Goal: Task Accomplishment & Management: Use online tool/utility

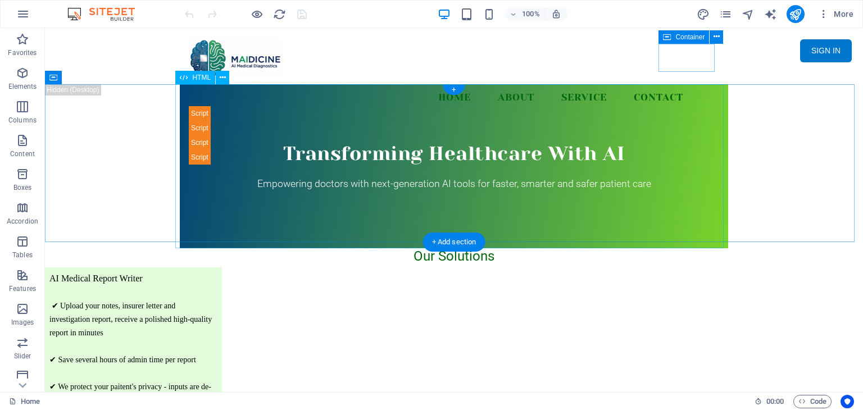
click at [635, 118] on div "Transforming Healthcare With AI Empowering doctors with next-generation AI tool…" at bounding box center [454, 166] width 548 height 164
click at [571, 155] on div "Transforming Healthcare With AI Empowering doctors with next-generation AI tool…" at bounding box center [454, 166] width 548 height 164
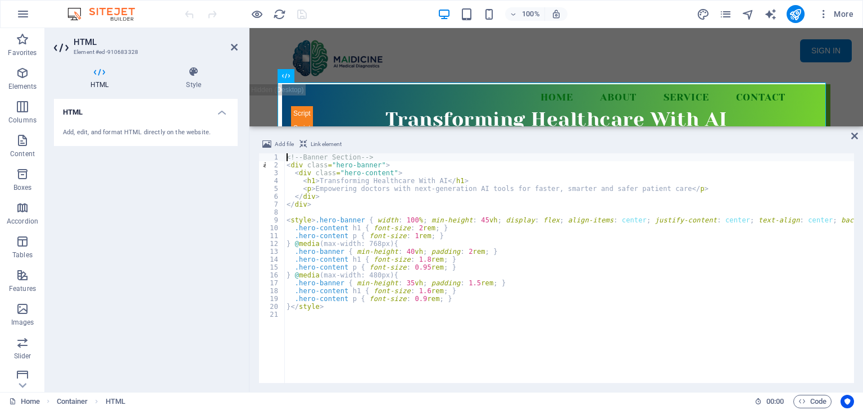
scroll to position [85, 0]
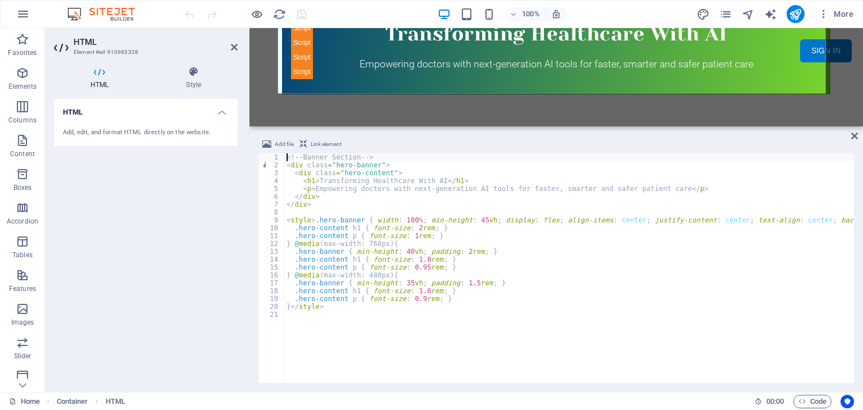
click at [850, 134] on div "Add file Link element <!-- Banner Section --> 1 2 3 4 5 6 7 8 9 10 11 12 13 14 …" at bounding box center [555, 260] width 613 height 263
click at [856, 134] on icon at bounding box center [854, 135] width 7 height 9
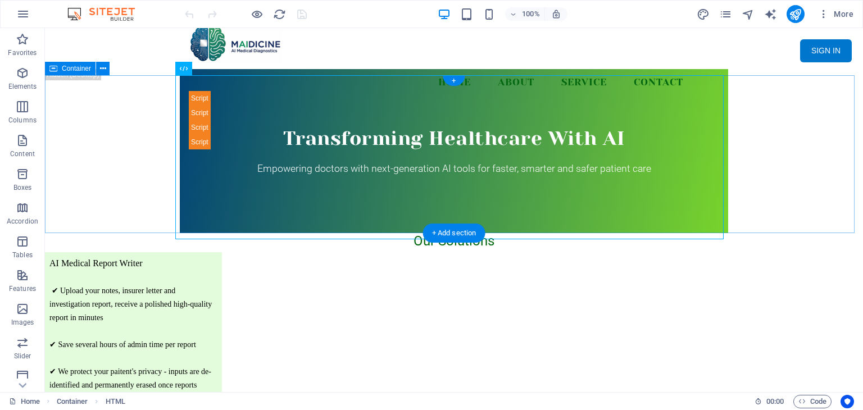
scroll to position [0, 0]
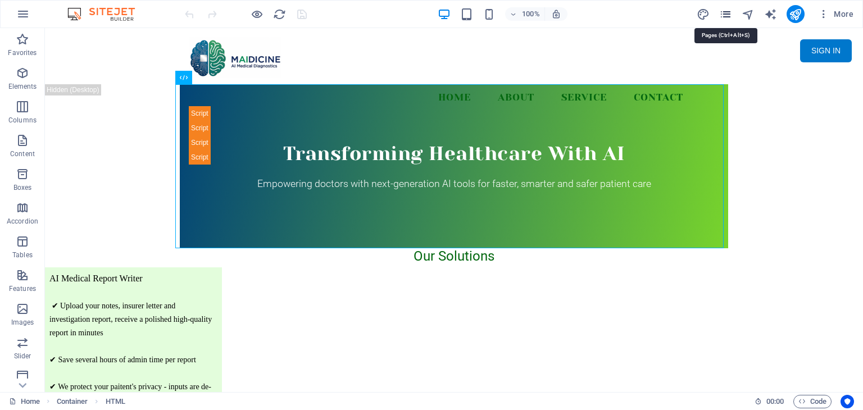
click at [730, 11] on icon "pages" at bounding box center [725, 14] width 13 height 13
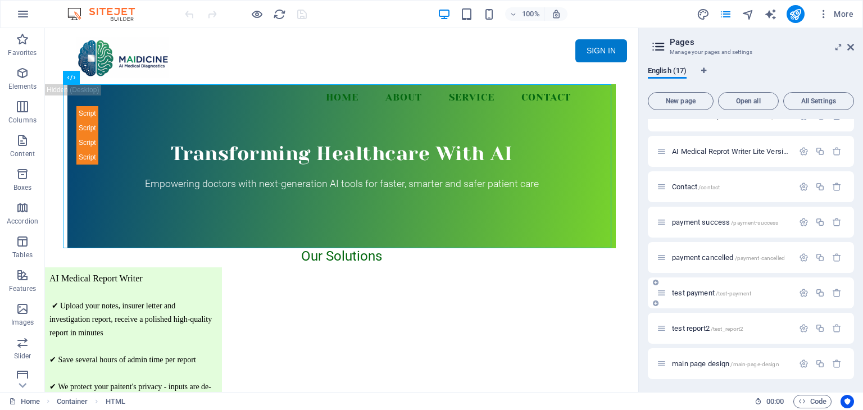
scroll to position [338, 0]
click at [721, 367] on div "main page design /main-page-design" at bounding box center [725, 363] width 137 height 13
click at [720, 360] on span "main page design /main-page-design" at bounding box center [725, 363] width 107 height 8
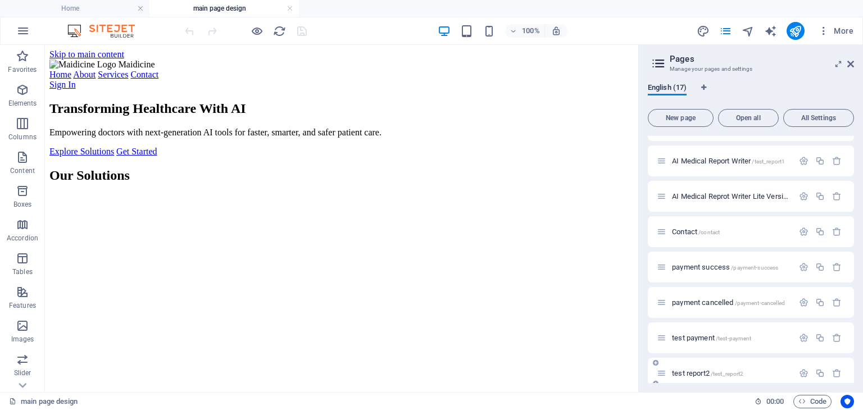
scroll to position [0, 0]
click at [130, 52] on icon at bounding box center [131, 52] width 6 height 12
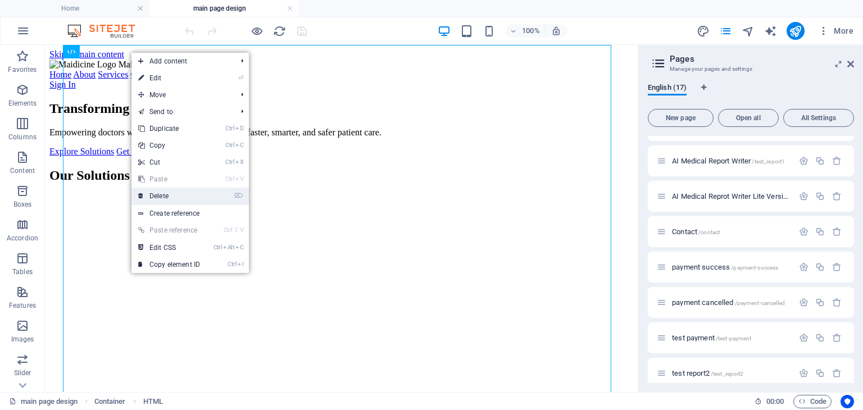
click at [178, 195] on link "⌦ Delete" at bounding box center [168, 196] width 75 height 17
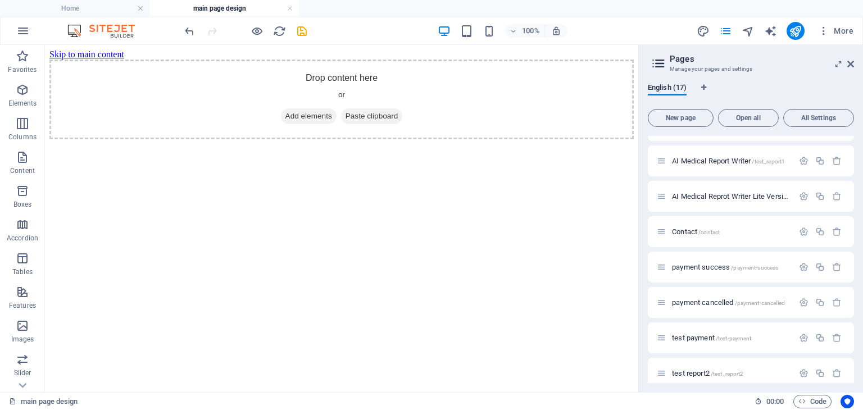
click at [505, 144] on html "Skip to main content Drop content here or Add elements Paste clipboard" at bounding box center [341, 94] width 593 height 99
click at [102, 52] on icon at bounding box center [103, 52] width 6 height 12
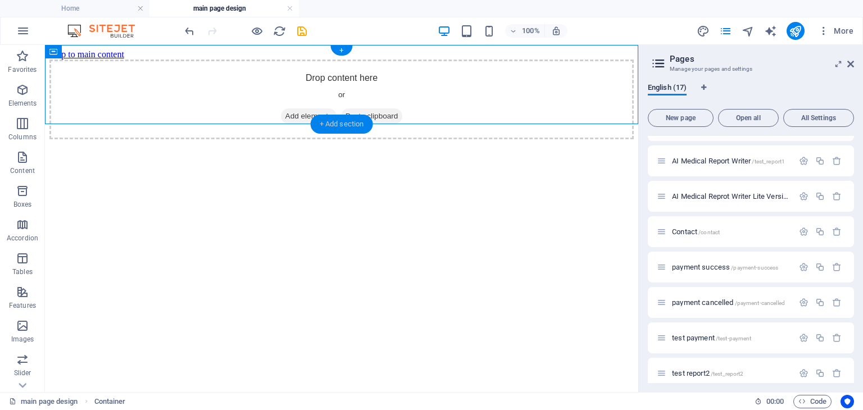
click at [338, 122] on div "+ Add section" at bounding box center [342, 124] width 62 height 19
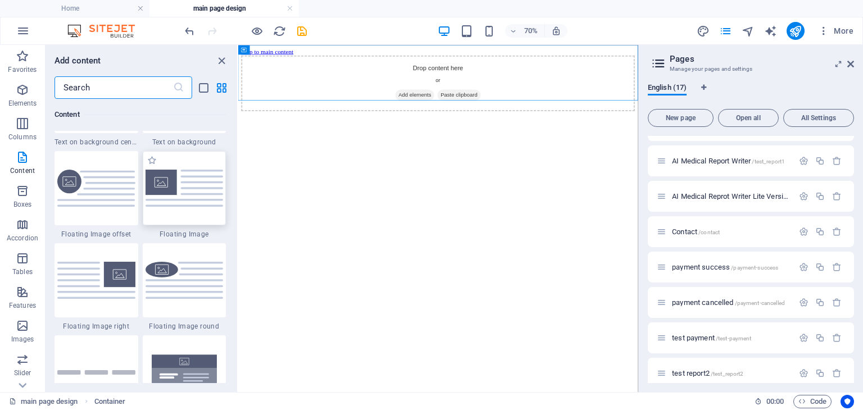
scroll to position [2415, 0]
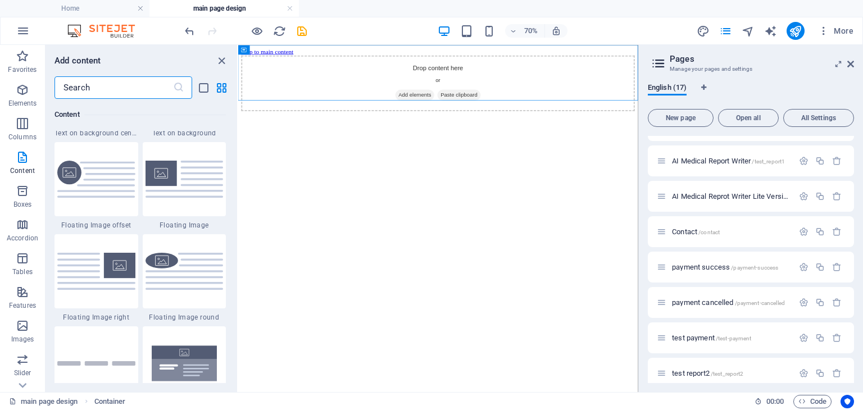
click at [527, 144] on html "Skip to main content Drop content here or Add elements Paste clipboard" at bounding box center [523, 94] width 571 height 99
click at [26, 95] on icon "button" at bounding box center [22, 89] width 13 height 13
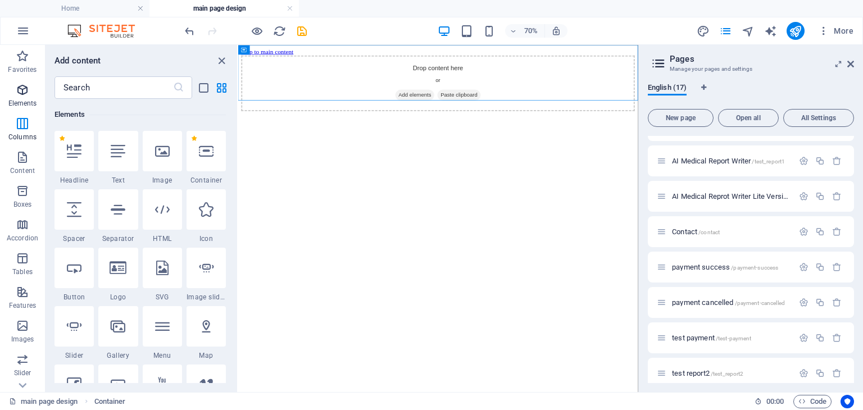
scroll to position [120, 0]
click at [215, 160] on div at bounding box center [206, 151] width 39 height 40
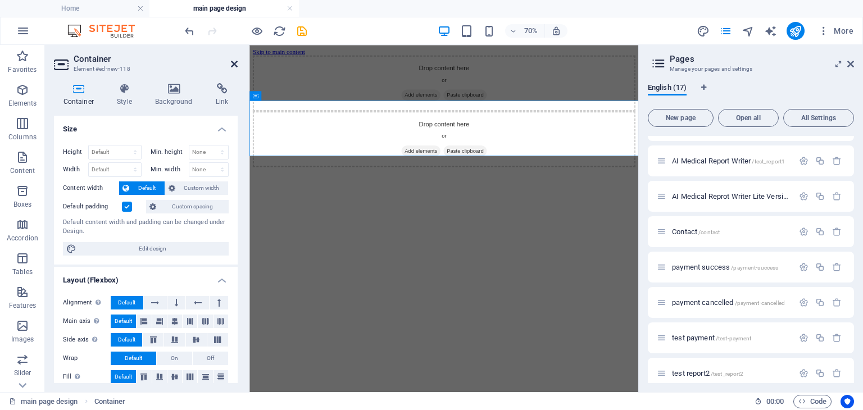
click at [235, 61] on icon at bounding box center [234, 64] width 7 height 9
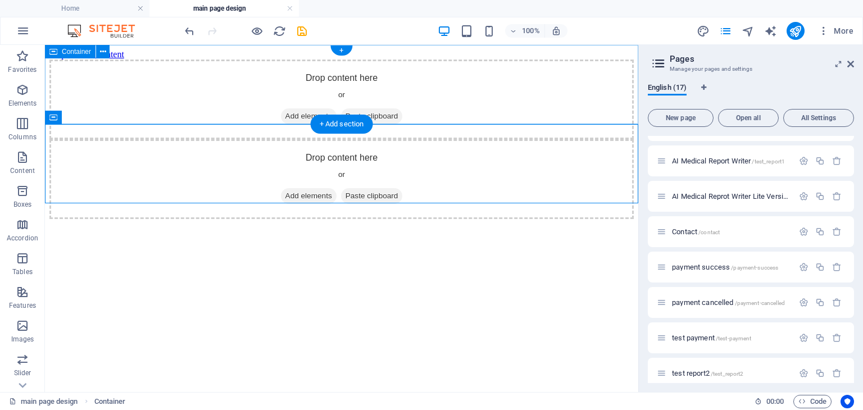
click at [297, 108] on span "Add elements" at bounding box center [309, 116] width 56 height 16
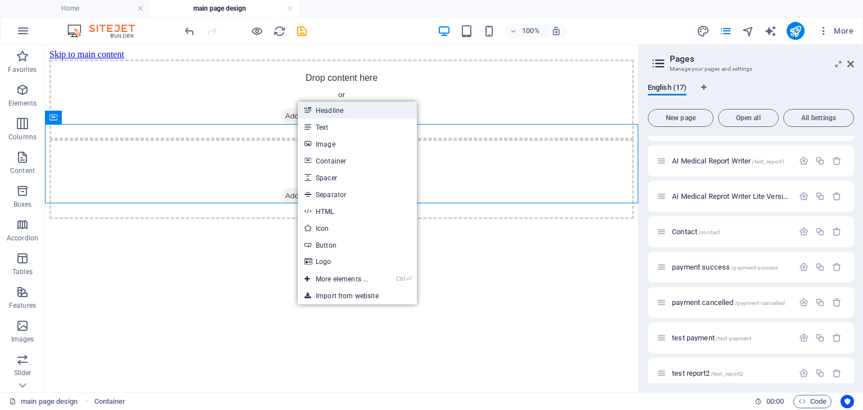
click at [303, 104] on link "Headline" at bounding box center [357, 110] width 119 height 17
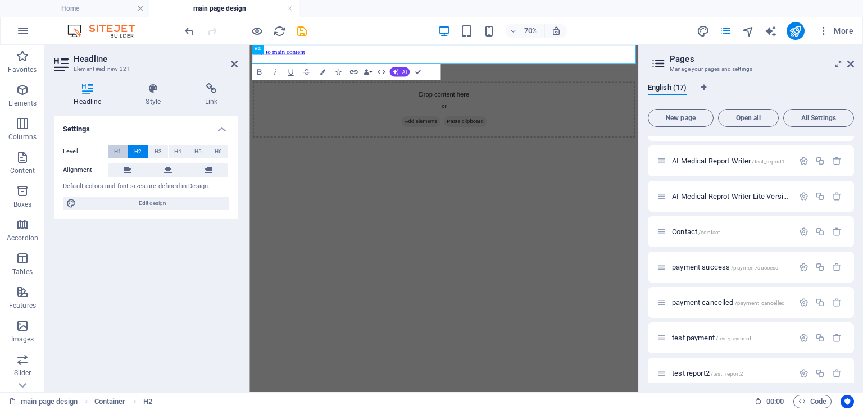
click at [117, 149] on span "H1" at bounding box center [117, 151] width 7 height 13
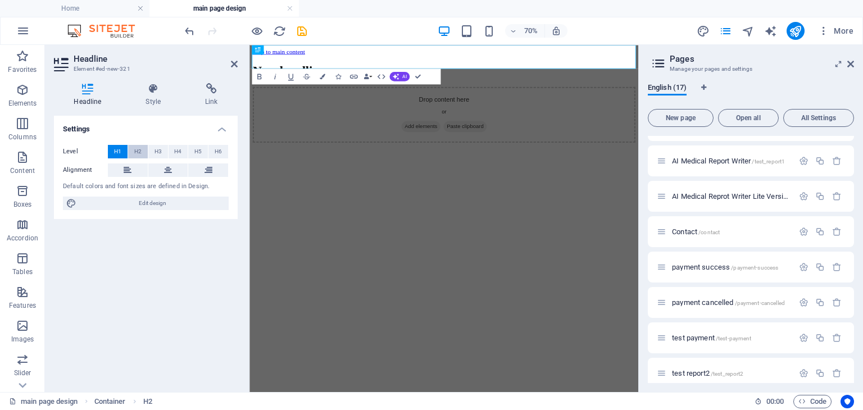
click at [136, 148] on span "H2" at bounding box center [137, 151] width 7 height 13
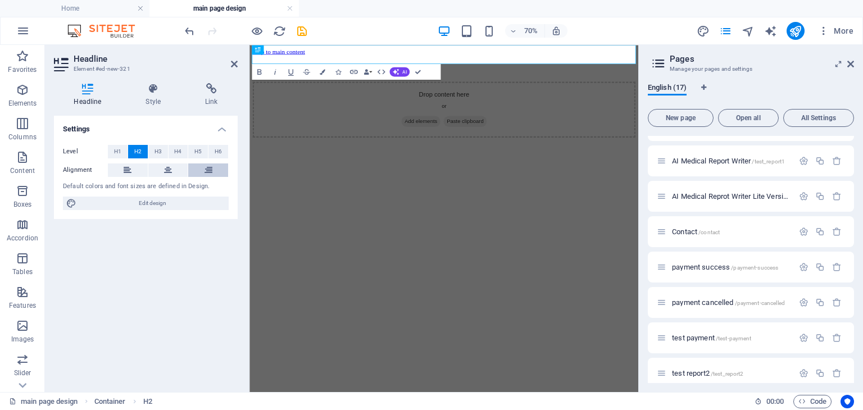
click at [211, 172] on icon at bounding box center [208, 169] width 8 height 13
click at [234, 60] on icon at bounding box center [234, 64] width 7 height 9
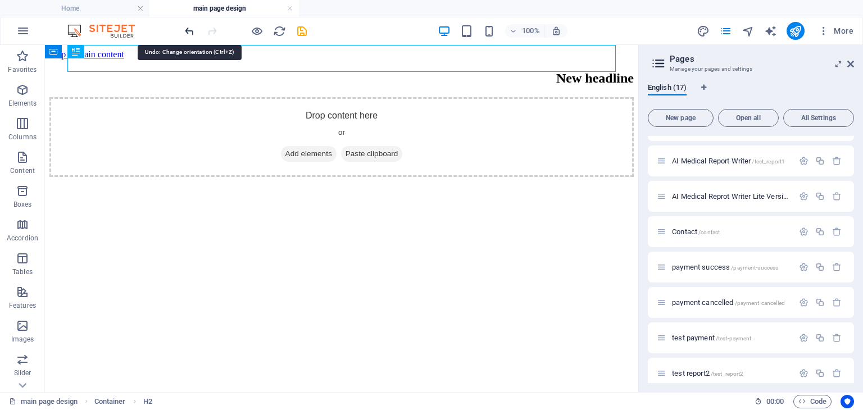
click at [187, 32] on icon "undo" at bounding box center [189, 31] width 13 height 13
click at [188, 32] on icon "undo" at bounding box center [189, 31] width 13 height 13
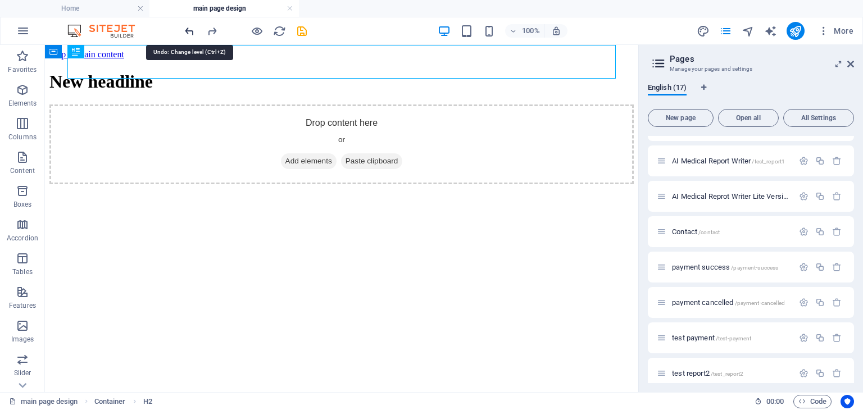
click at [188, 32] on icon "undo" at bounding box center [189, 31] width 13 height 13
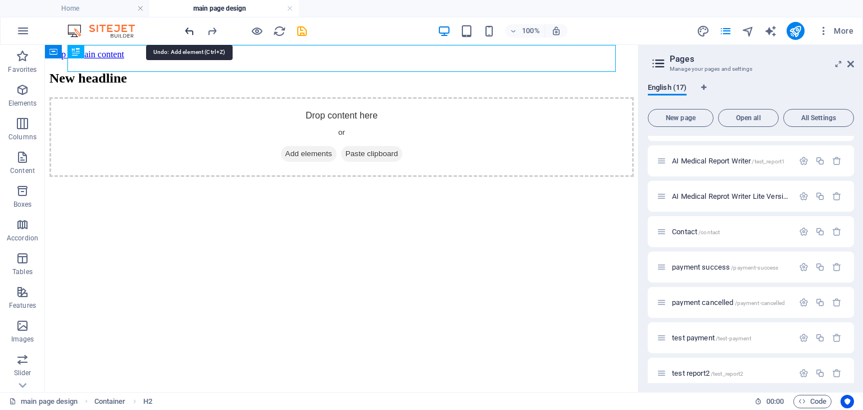
click at [188, 32] on icon "undo" at bounding box center [189, 31] width 13 height 13
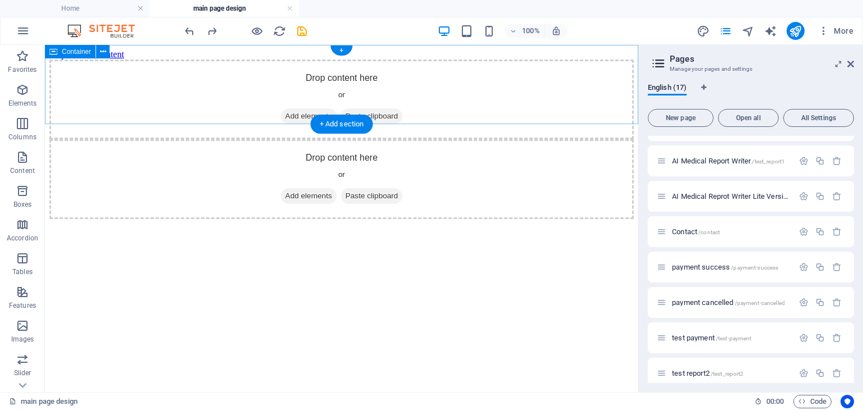
click at [285, 116] on icon at bounding box center [285, 116] width 0 height 0
click at [285, 108] on span "Add elements" at bounding box center [309, 116] width 56 height 16
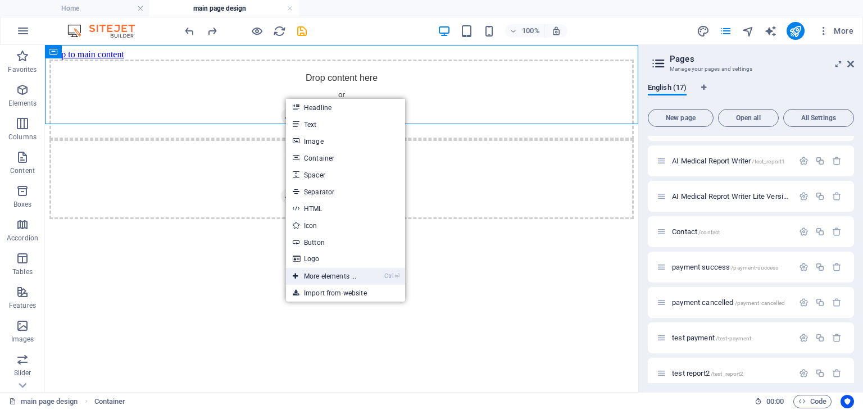
click at [353, 268] on link "Ctrl ⏎ More elements ..." at bounding box center [324, 276] width 77 height 17
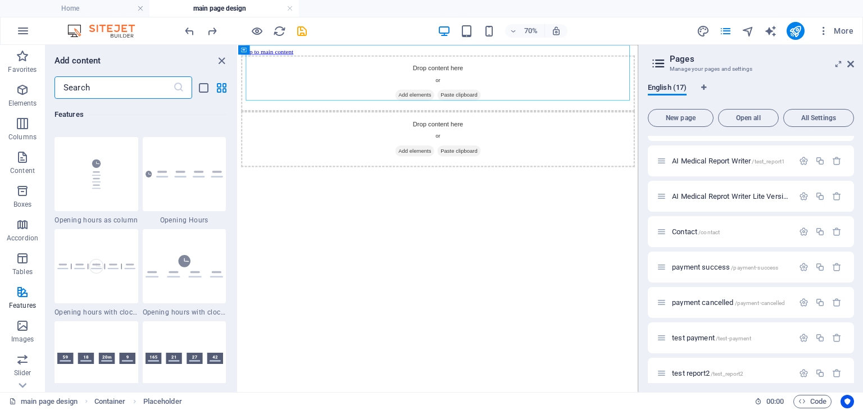
scroll to position [4950, 0]
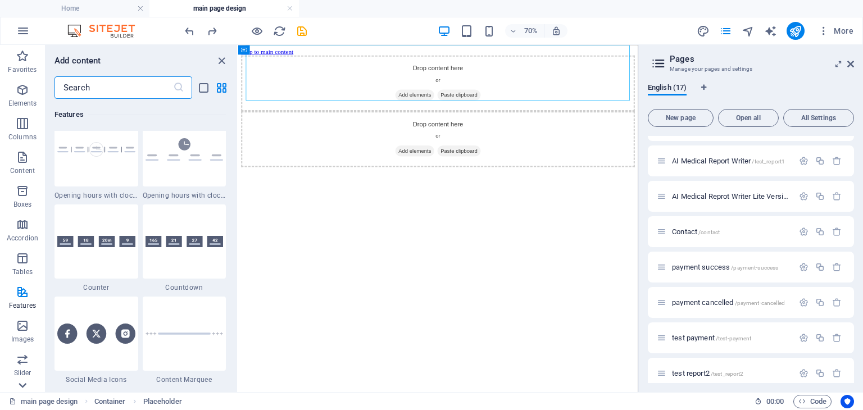
click at [29, 381] on icon at bounding box center [23, 386] width 16 height 16
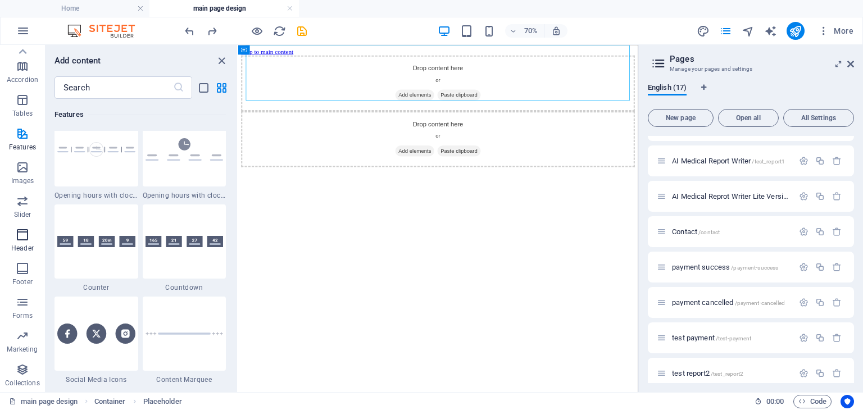
click at [18, 232] on icon "button" at bounding box center [22, 234] width 13 height 13
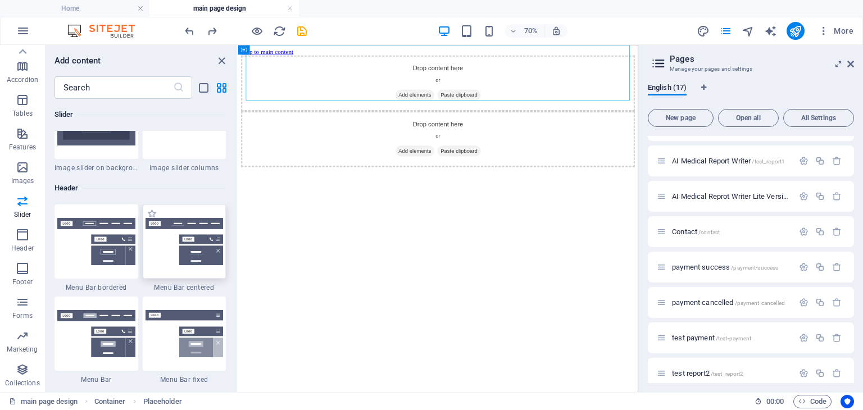
scroll to position [6708, 0]
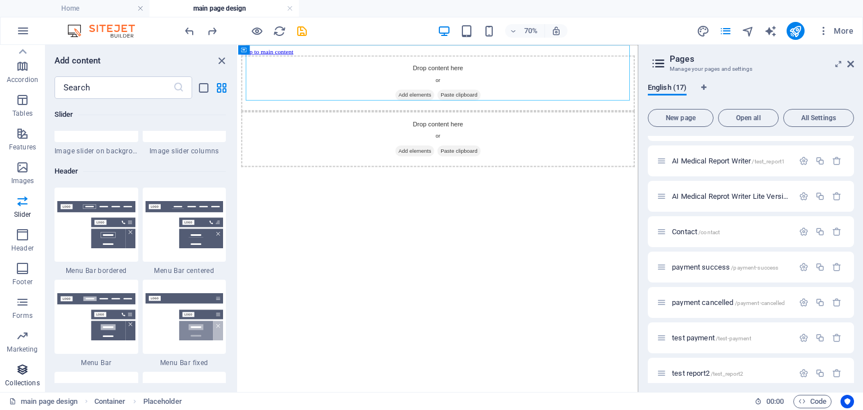
click at [24, 367] on icon "button" at bounding box center [22, 369] width 13 height 13
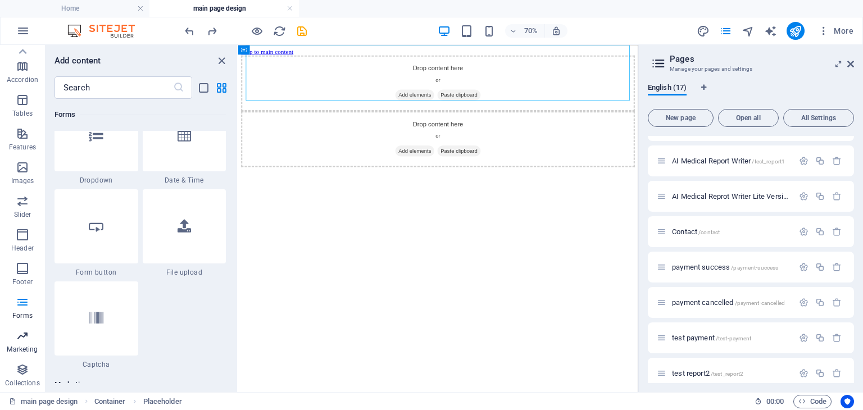
scroll to position [8929, 0]
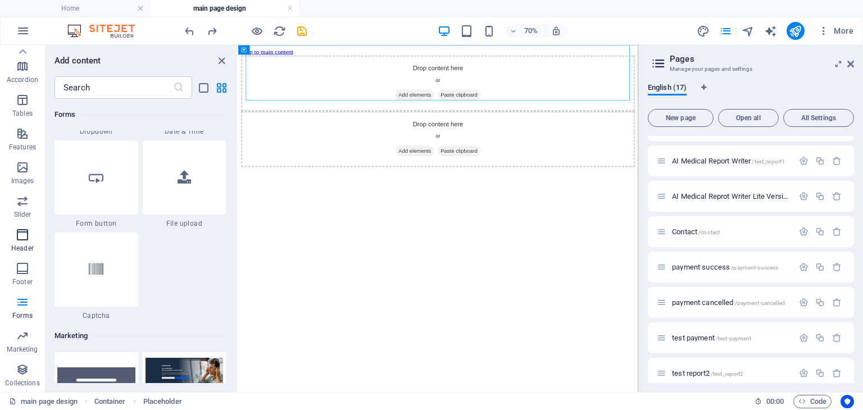
click at [21, 231] on icon "button" at bounding box center [22, 234] width 13 height 13
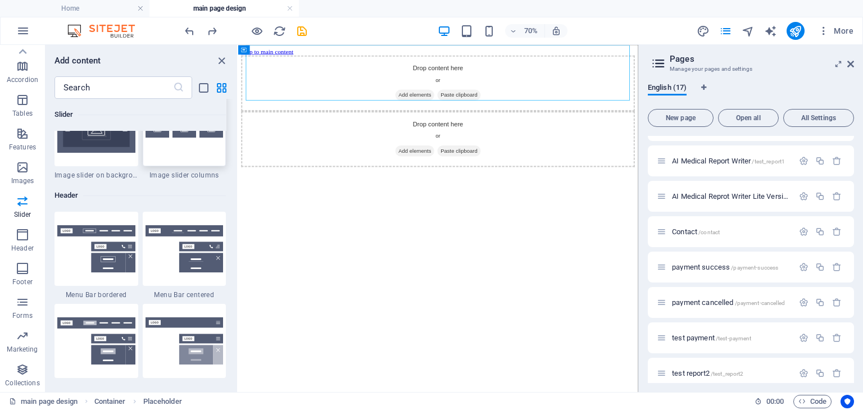
scroll to position [6709, 0]
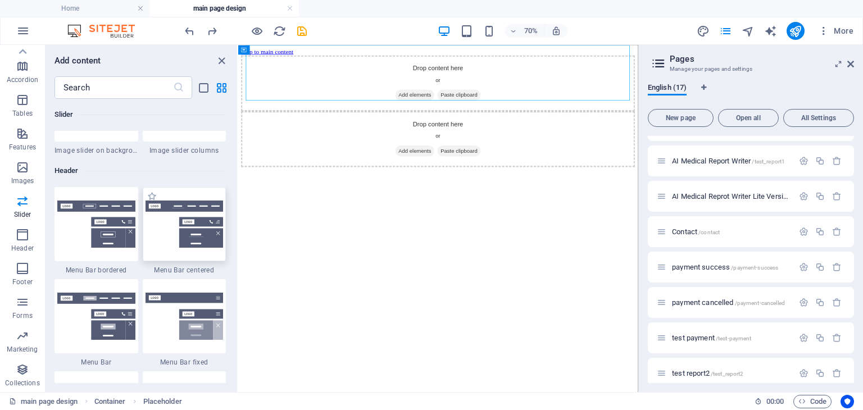
click at [199, 240] on img at bounding box center [184, 224] width 78 height 47
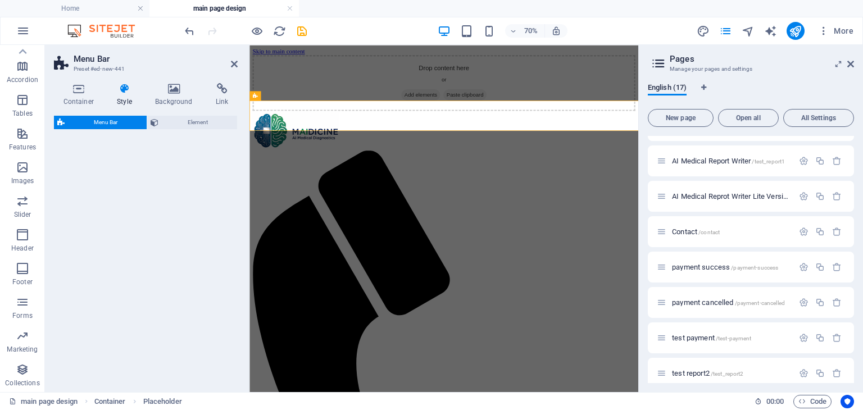
select select "rem"
select select "preset-menu-v2-centered"
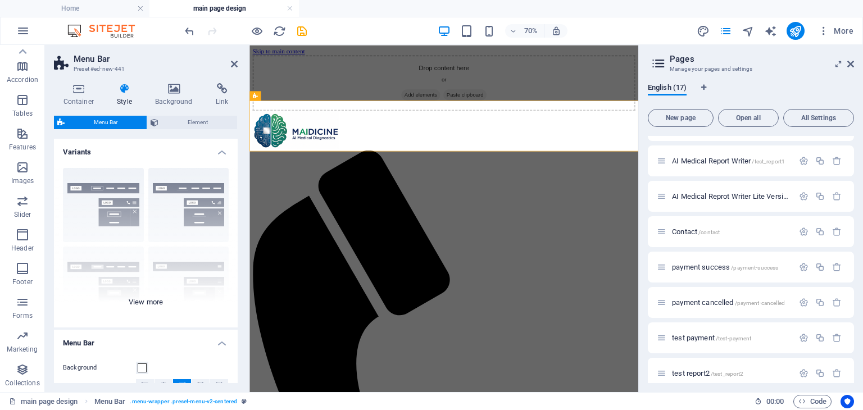
click at [89, 206] on div "Border Centered Default Fixed Loki Trigger Wide XXL" at bounding box center [146, 243] width 184 height 169
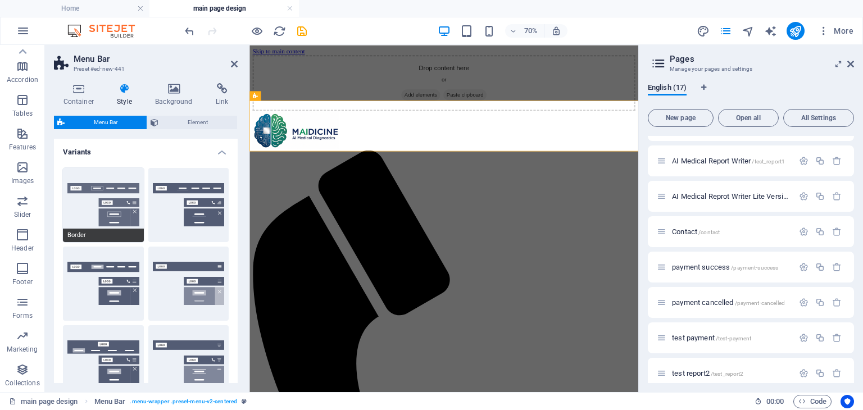
click at [106, 207] on button "Border" at bounding box center [103, 205] width 81 height 74
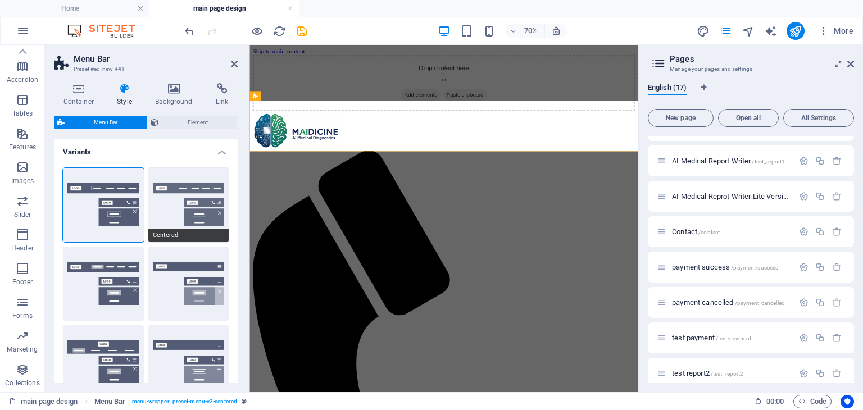
click at [188, 208] on button "Centered" at bounding box center [188, 205] width 81 height 74
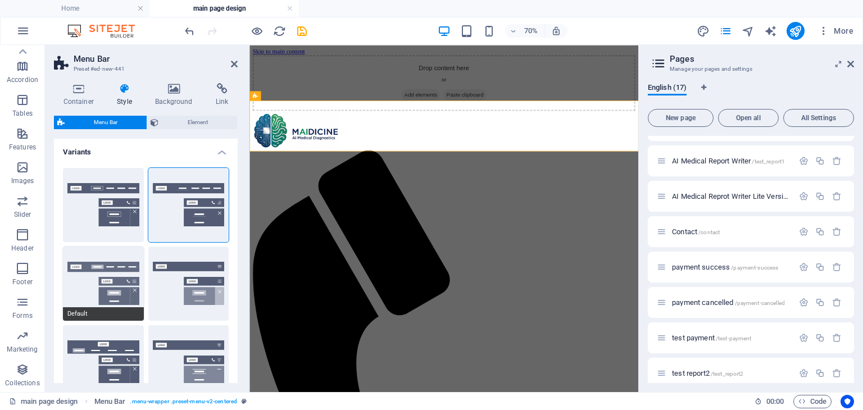
click at [106, 281] on button "Default" at bounding box center [103, 284] width 81 height 74
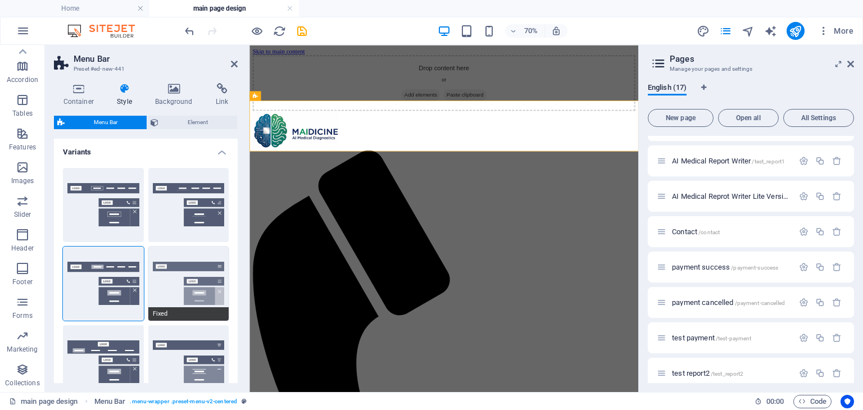
click at [211, 288] on button "Fixed" at bounding box center [188, 284] width 81 height 74
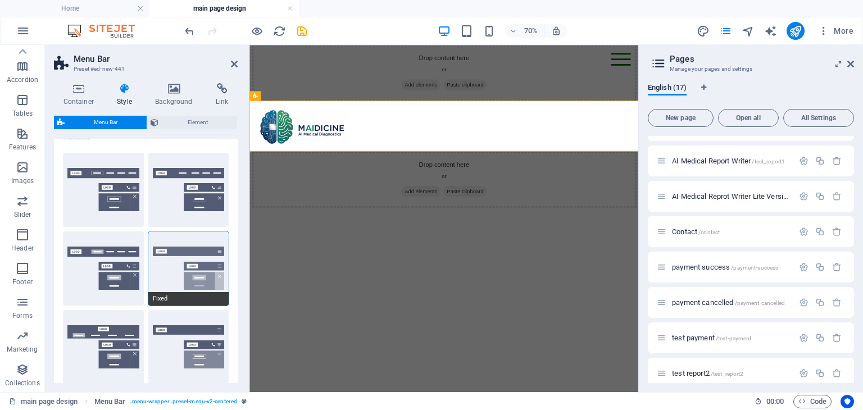
scroll to position [0, 0]
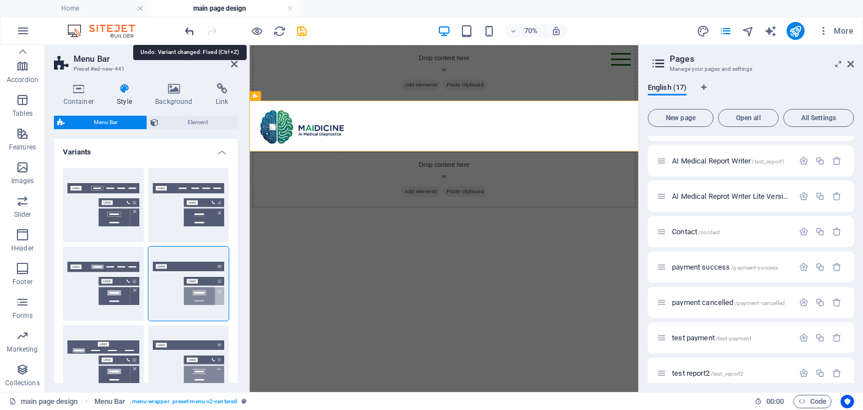
click at [187, 29] on icon "undo" at bounding box center [189, 31] width 13 height 13
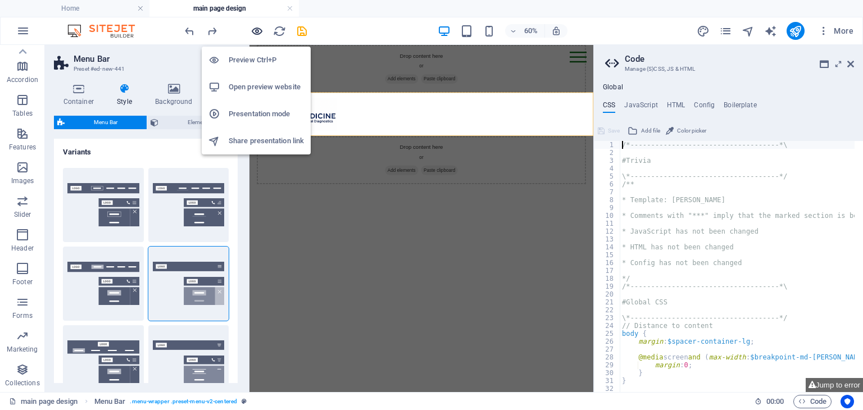
click at [255, 30] on icon "button" at bounding box center [257, 31] width 13 height 13
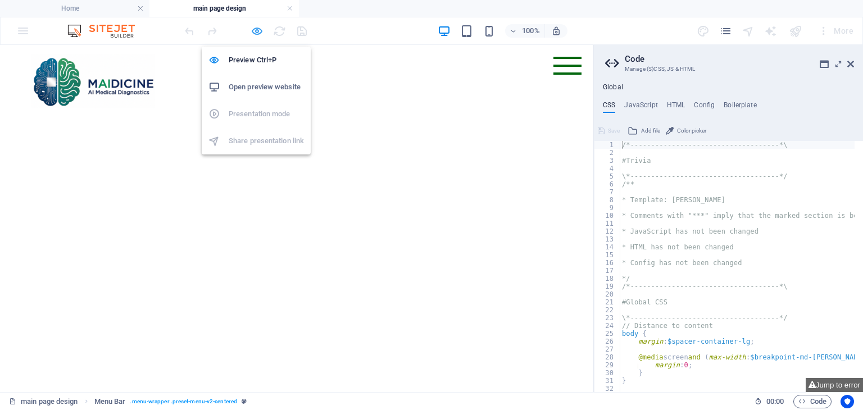
click at [253, 30] on icon "button" at bounding box center [257, 31] width 13 height 13
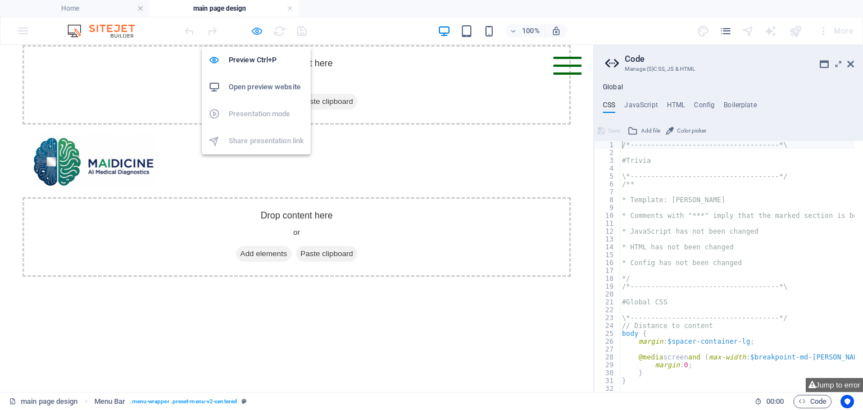
select select "rem"
select select "preset-menu-v2-centered"
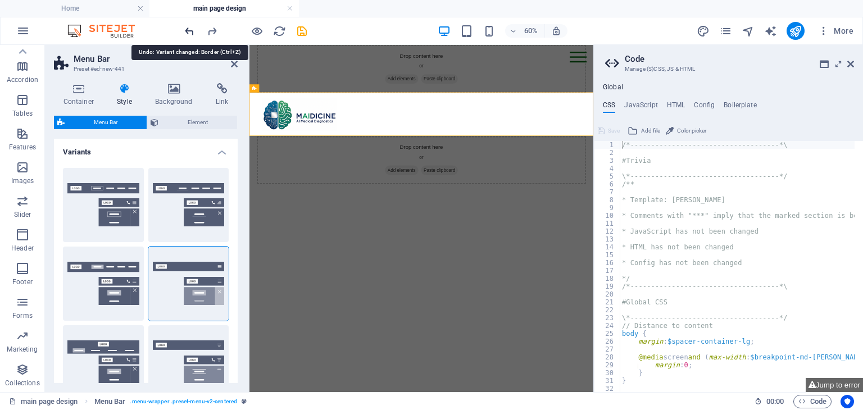
click at [187, 30] on icon "undo" at bounding box center [189, 31] width 13 height 13
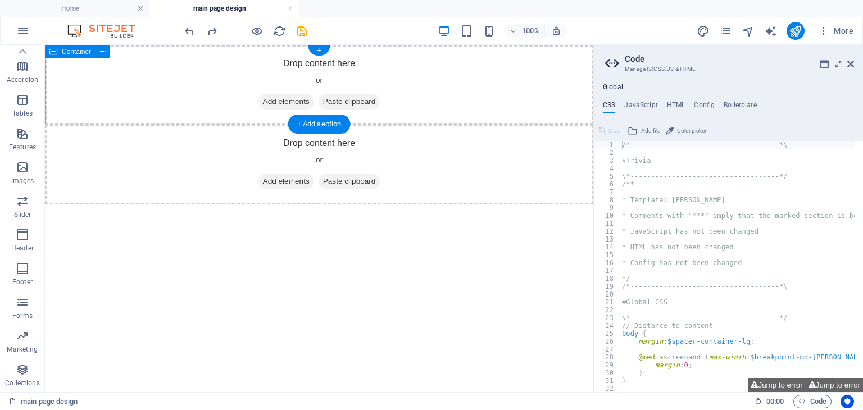
click at [292, 100] on span "Add elements" at bounding box center [286, 102] width 56 height 16
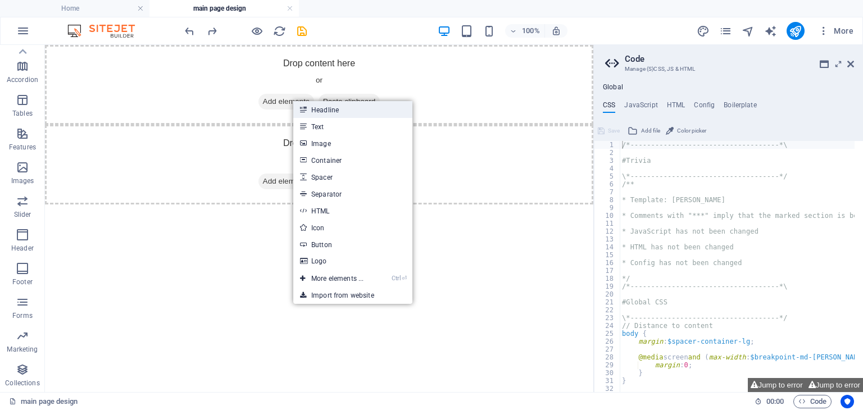
click at [293, 102] on link "Headline" at bounding box center [352, 109] width 119 height 17
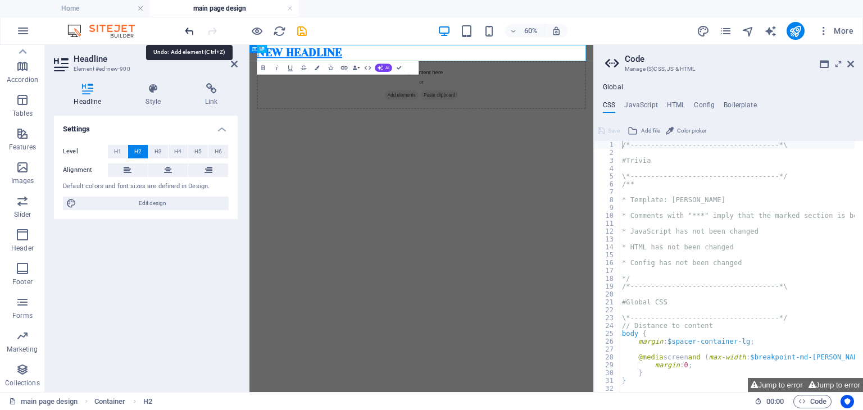
click at [185, 28] on icon "undo" at bounding box center [189, 31] width 13 height 13
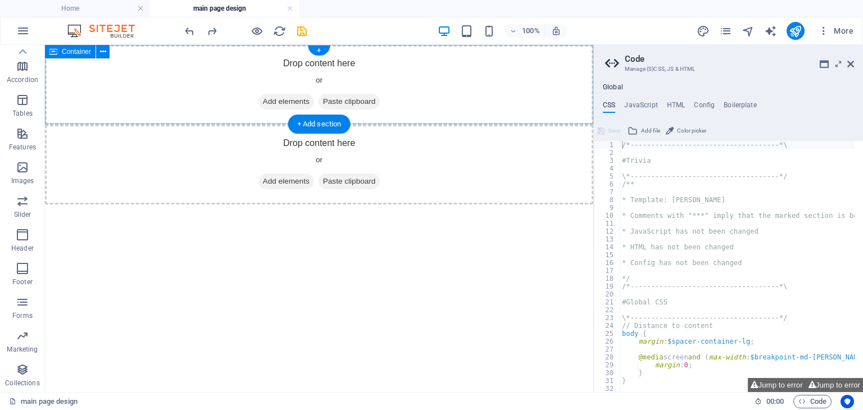
click at [275, 98] on span "Add elements" at bounding box center [286, 102] width 56 height 16
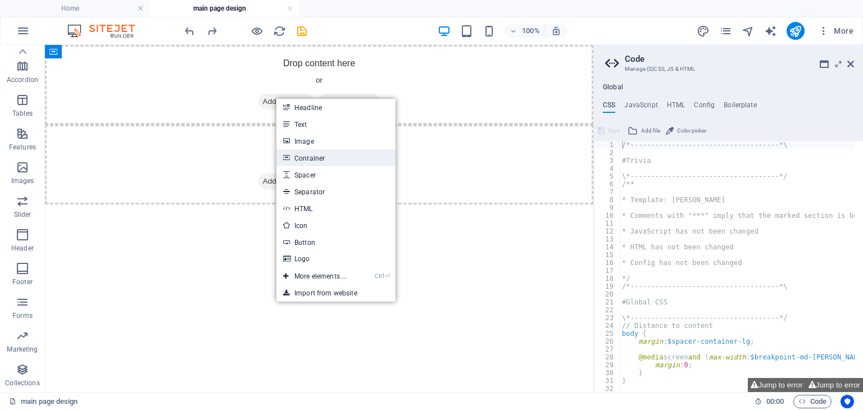
click at [328, 153] on link "Container" at bounding box center [335, 157] width 119 height 17
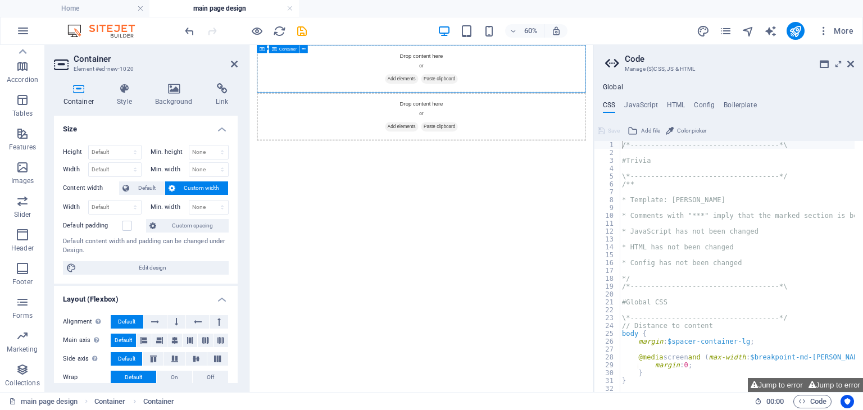
drag, startPoint x: 270, startPoint y: 60, endPoint x: 343, endPoint y: 90, distance: 79.3
click at [343, 90] on div "Drop content here or Add elements Paste clipboard" at bounding box center [536, 85] width 548 height 80
drag, startPoint x: 348, startPoint y: 90, endPoint x: 288, endPoint y: 77, distance: 61.6
click at [288, 77] on div "Drop content here or Add elements Paste clipboard" at bounding box center [536, 85] width 548 height 80
click at [309, 79] on div "Drop content here or Add elements Paste clipboard" at bounding box center [536, 85] width 548 height 80
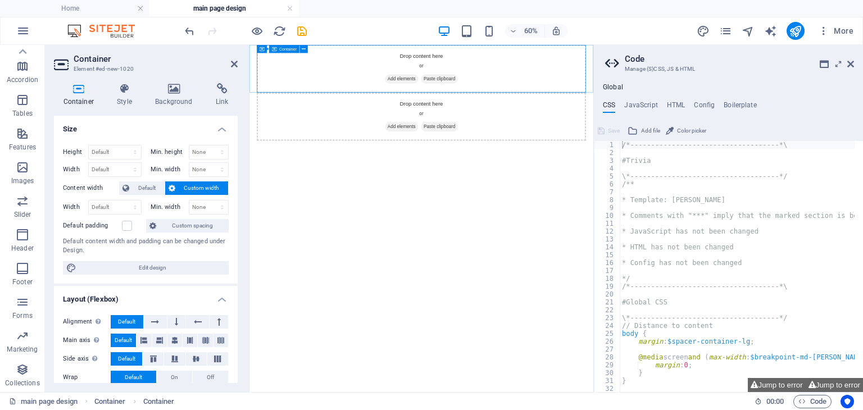
click at [504, 102] on span "Add elements" at bounding box center [503, 102] width 56 height 16
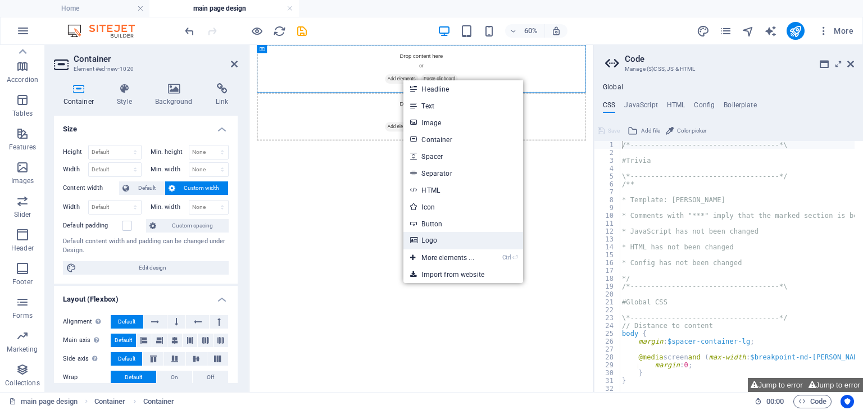
click at [451, 241] on link "Logo" at bounding box center [462, 240] width 119 height 17
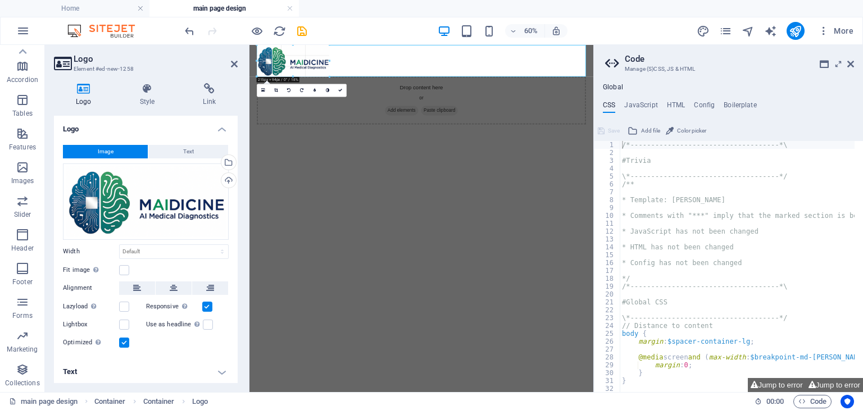
drag, startPoint x: 586, startPoint y: 191, endPoint x: 153, endPoint y: -1, distance: 473.8
type input "216"
select select "px"
click at [500, 178] on html "Skip to main content Drop content here or Add elements Paste clipboard" at bounding box center [535, 111] width 573 height 133
drag, startPoint x: 166, startPoint y: 246, endPoint x: 104, endPoint y: 248, distance: 61.8
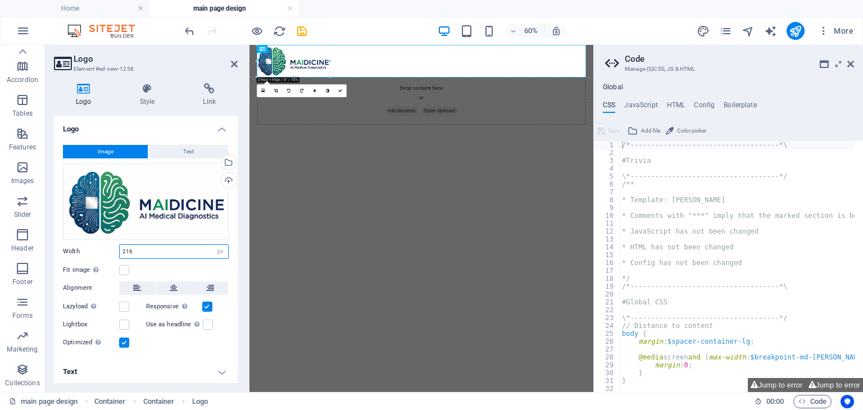
click at [104, 248] on div "Width 216 Default auto px rem % em vh vw" at bounding box center [146, 251] width 166 height 15
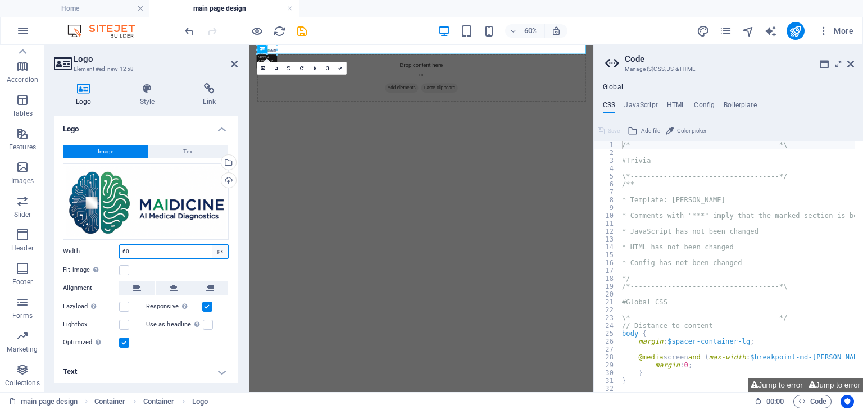
type input "6"
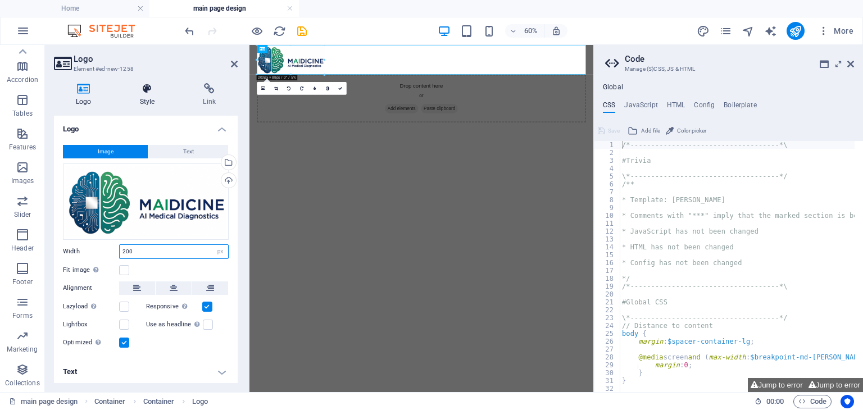
type input "200"
click at [145, 93] on icon at bounding box center [147, 88] width 59 height 11
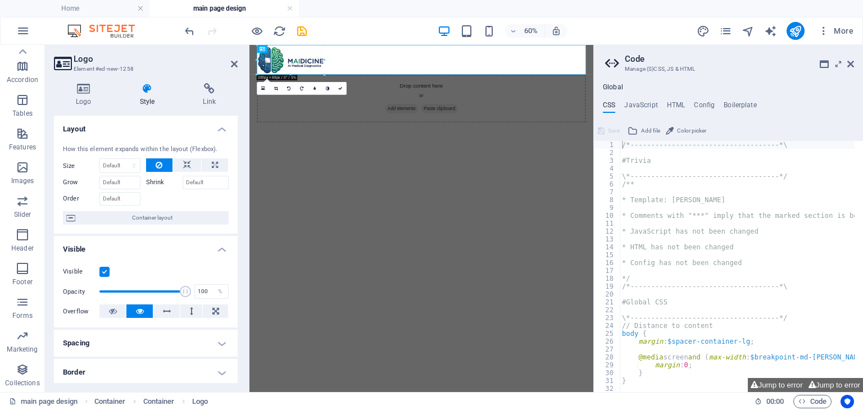
click at [617, 174] on html "Skip to main content Drop content here or Add elements Paste clipboard" at bounding box center [535, 109] width 573 height 129
click at [456, 154] on div "Drop content here or Add elements Paste clipboard" at bounding box center [536, 134] width 548 height 80
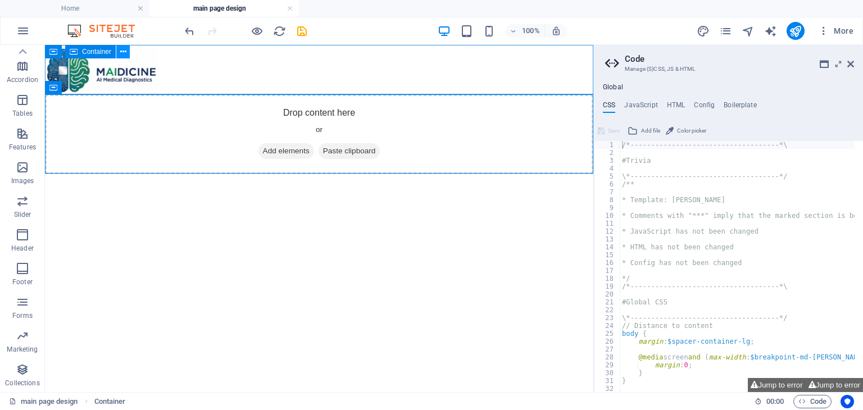
click at [120, 52] on icon at bounding box center [123, 52] width 6 height 12
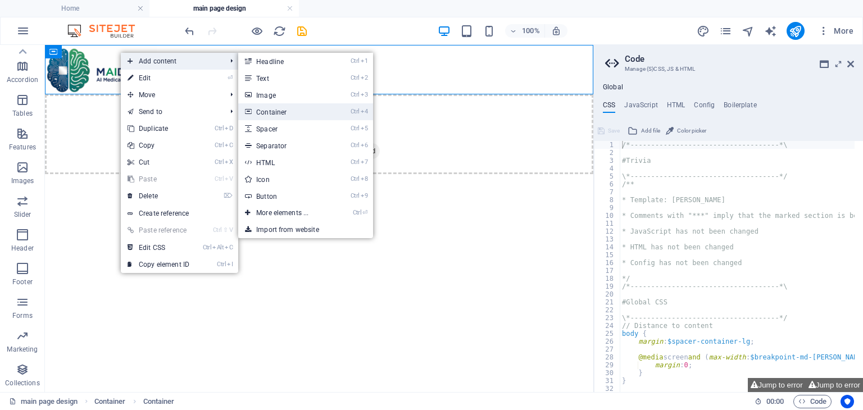
click at [277, 109] on link "Ctrl 4 Container" at bounding box center [284, 111] width 93 height 17
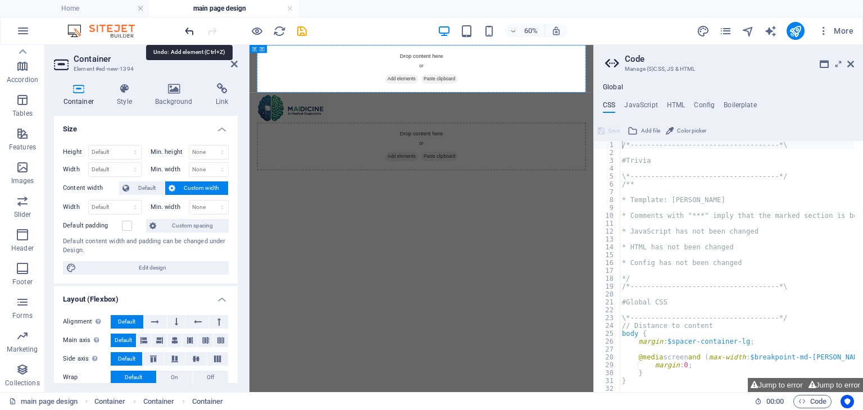
click at [188, 32] on icon "undo" at bounding box center [189, 31] width 13 height 13
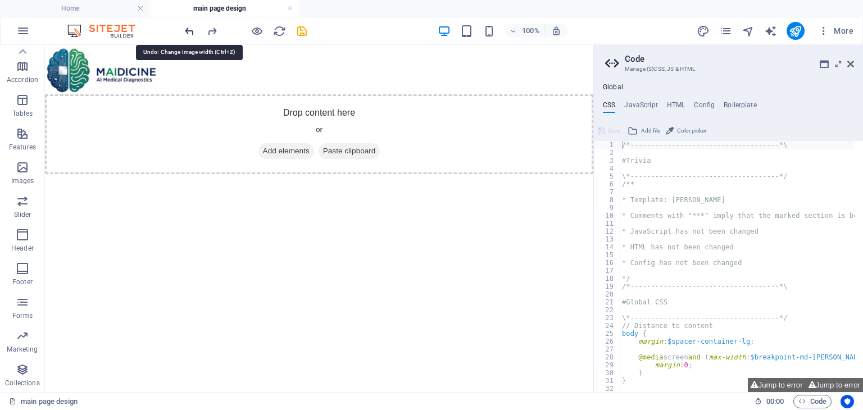
click at [188, 32] on icon "undo" at bounding box center [189, 31] width 13 height 13
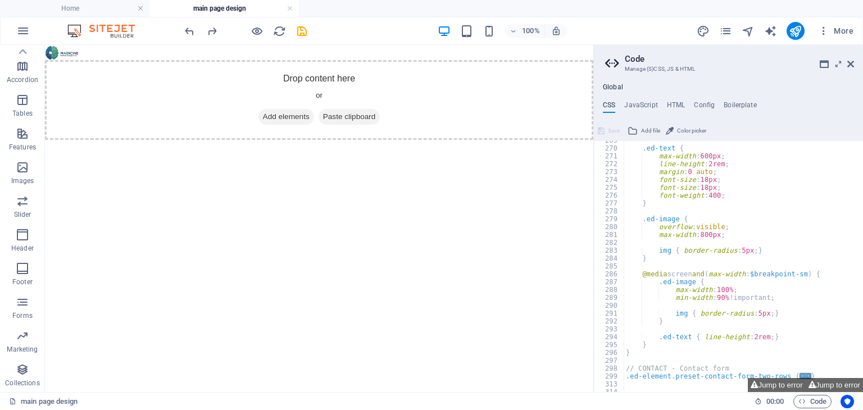
scroll to position [515, 0]
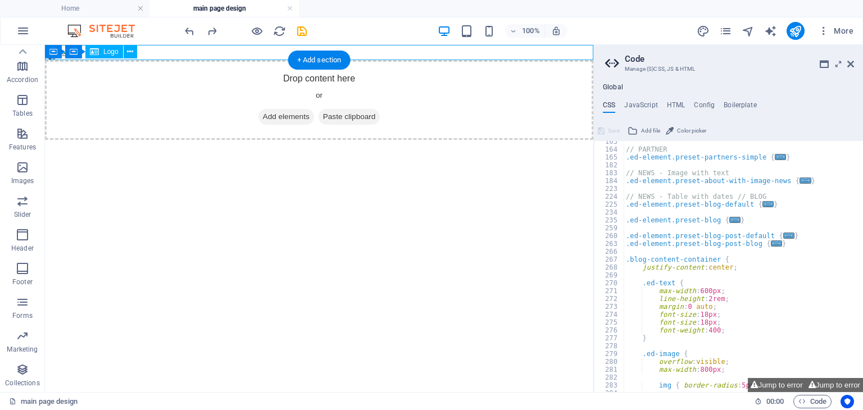
click at [172, 51] on div at bounding box center [319, 52] width 548 height 15
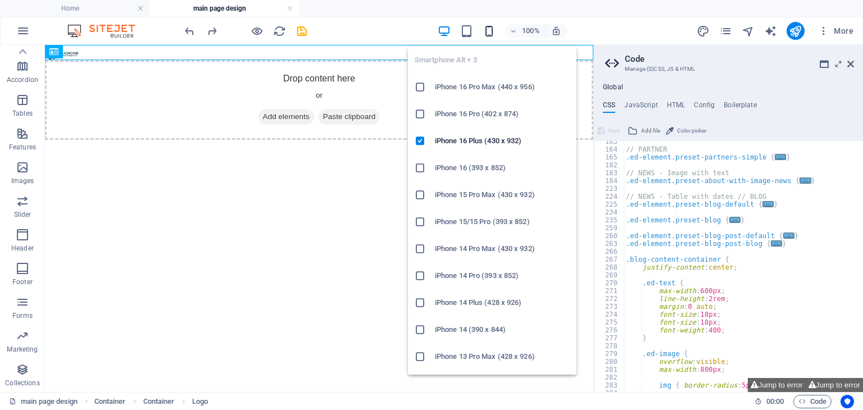
click at [492, 34] on icon "button" at bounding box center [489, 31] width 13 height 13
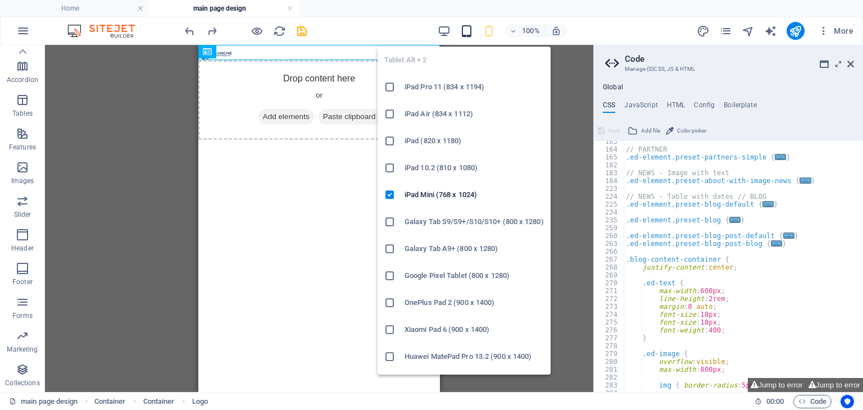
click at [466, 28] on icon "button" at bounding box center [466, 31] width 13 height 13
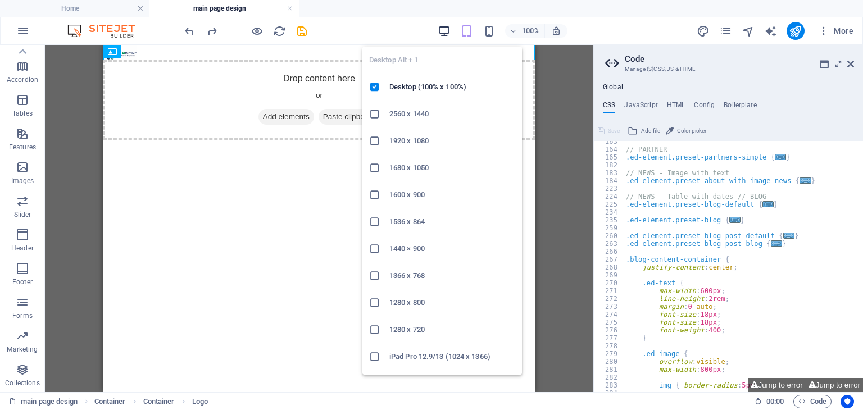
click at [449, 28] on icon "button" at bounding box center [444, 31] width 13 height 13
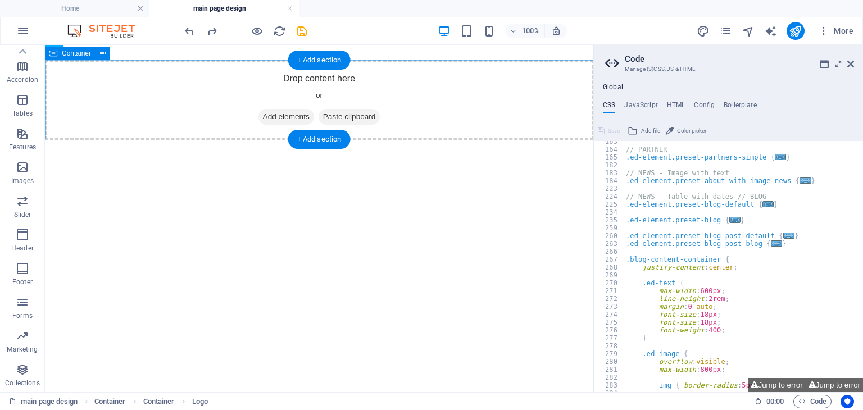
click at [290, 117] on span "Add elements" at bounding box center [286, 117] width 56 height 16
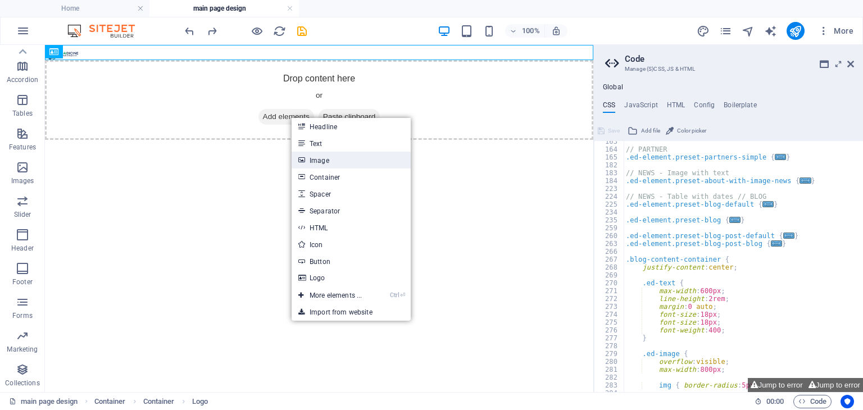
click at [334, 157] on link "Image" at bounding box center [351, 160] width 119 height 17
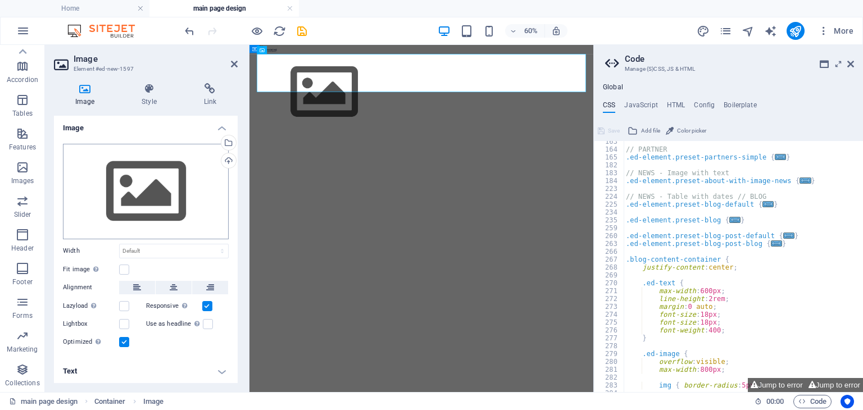
scroll to position [0, 0]
click at [319, 94] on figure at bounding box center [536, 123] width 548 height 126
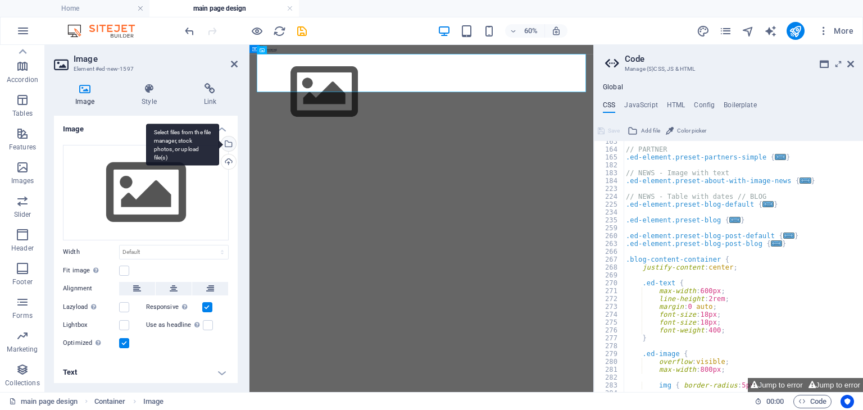
click at [228, 142] on div "Select files from the file manager, stock photos, or upload file(s)" at bounding box center [227, 145] width 17 height 17
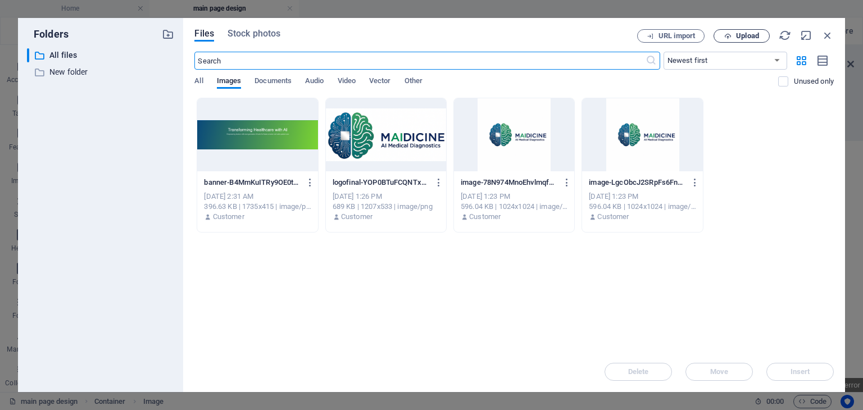
click at [733, 34] on span "Upload" at bounding box center [741, 36] width 46 height 7
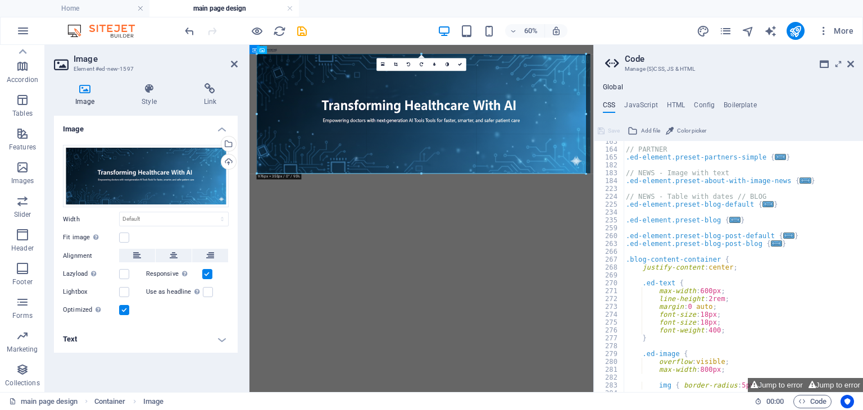
drag, startPoint x: 586, startPoint y: 114, endPoint x: 593, endPoint y: 114, distance: 7.3
type input "976"
select select "px"
click at [126, 237] on label at bounding box center [124, 238] width 10 height 10
click at [0, 0] on input "Fit image Automatically fit image to a fixed width and height" at bounding box center [0, 0] width 0 height 0
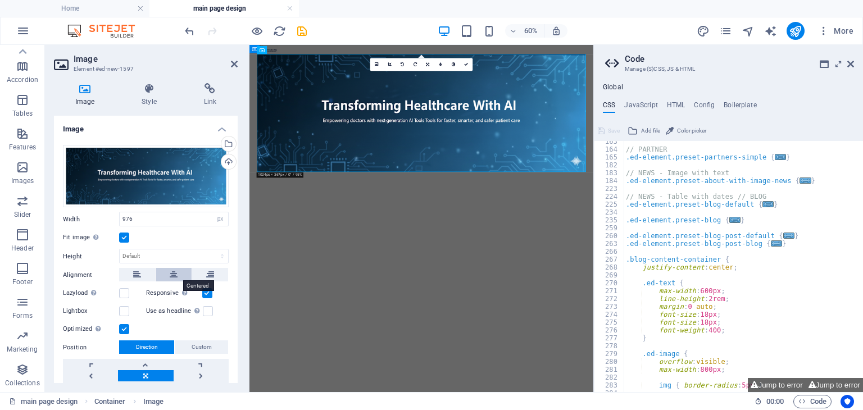
click at [170, 275] on icon at bounding box center [174, 274] width 8 height 13
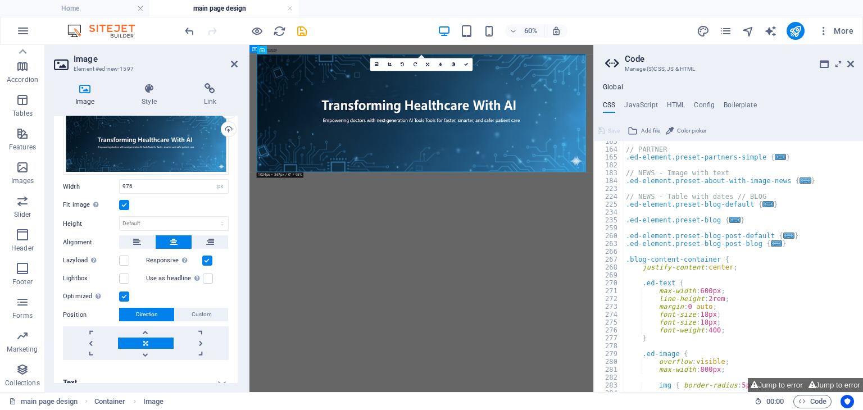
scroll to position [45, 0]
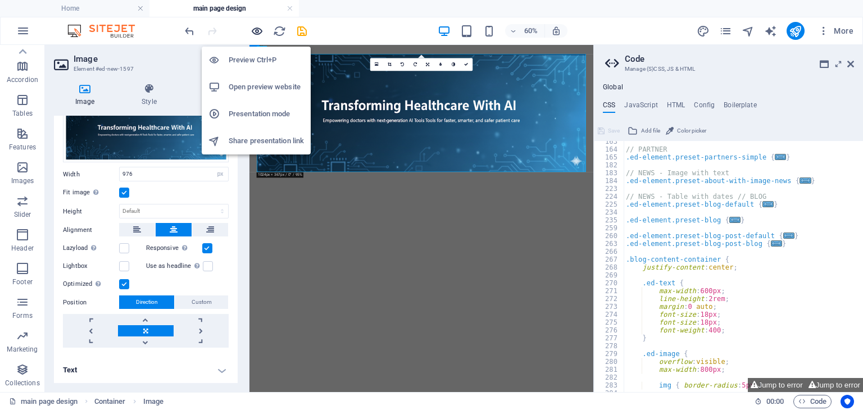
click at [252, 27] on icon "button" at bounding box center [257, 31] width 13 height 13
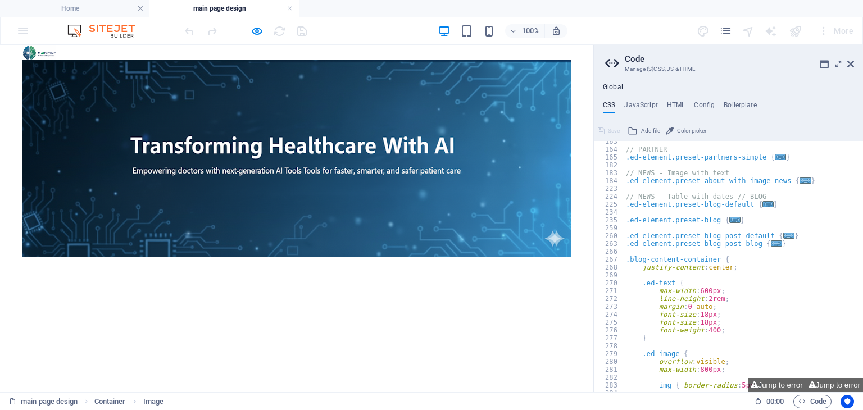
click at [43, 49] on img at bounding box center [39, 52] width 34 height 15
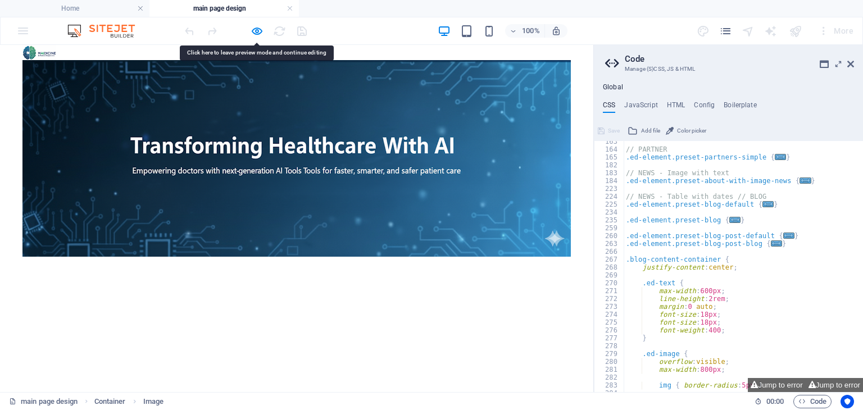
click at [46, 53] on img at bounding box center [39, 52] width 34 height 15
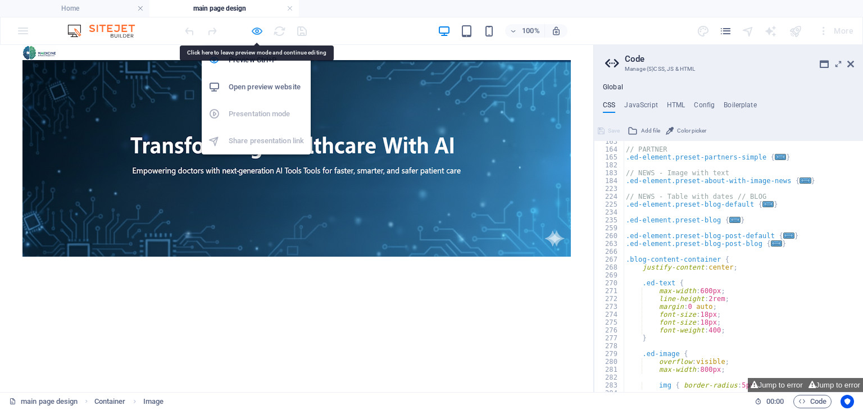
click at [260, 27] on icon "button" at bounding box center [257, 31] width 13 height 13
select select "px"
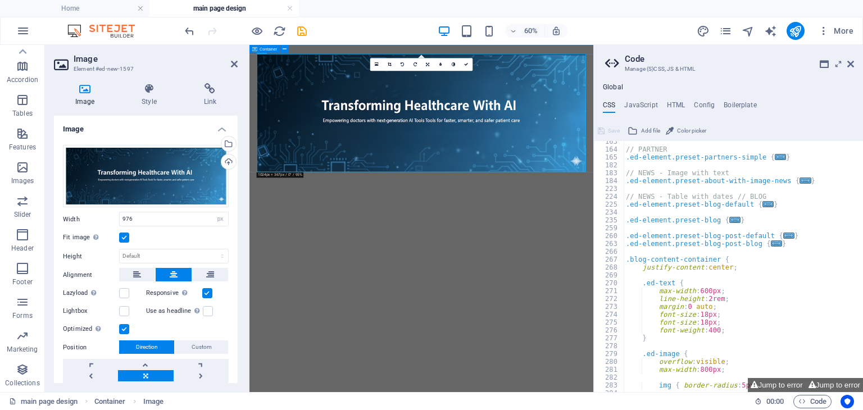
click at [292, 49] on div "Container" at bounding box center [270, 49] width 43 height 8
click at [261, 49] on span "Container" at bounding box center [268, 49] width 17 height 4
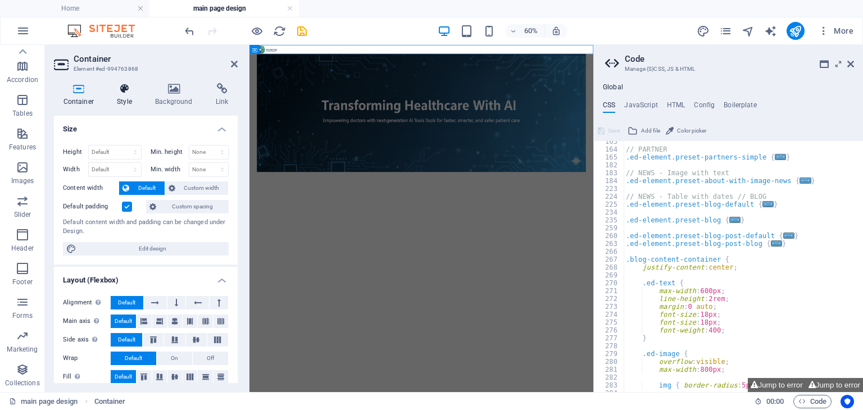
click at [122, 97] on h4 "Style" at bounding box center [127, 95] width 38 height 24
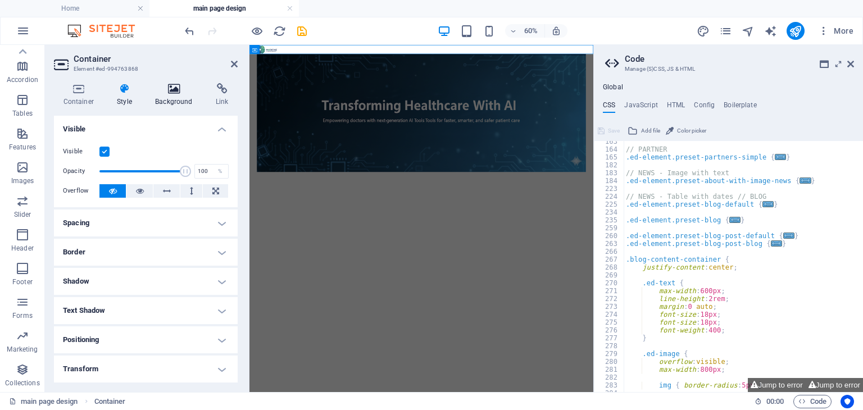
click at [178, 88] on icon at bounding box center [174, 88] width 56 height 11
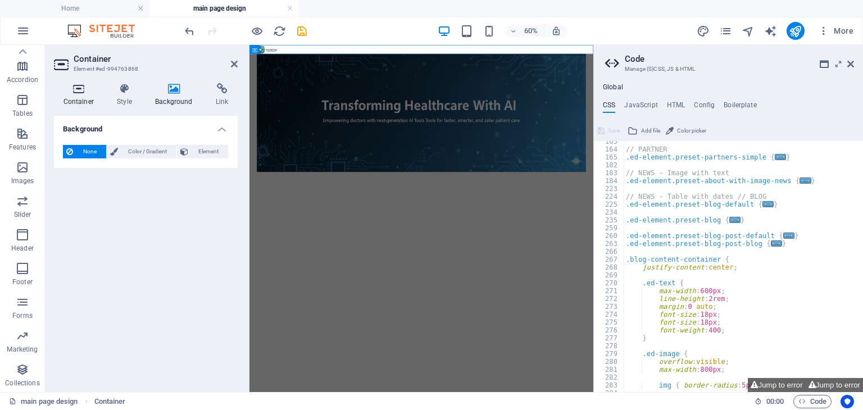
click at [84, 88] on icon at bounding box center [78, 88] width 49 height 11
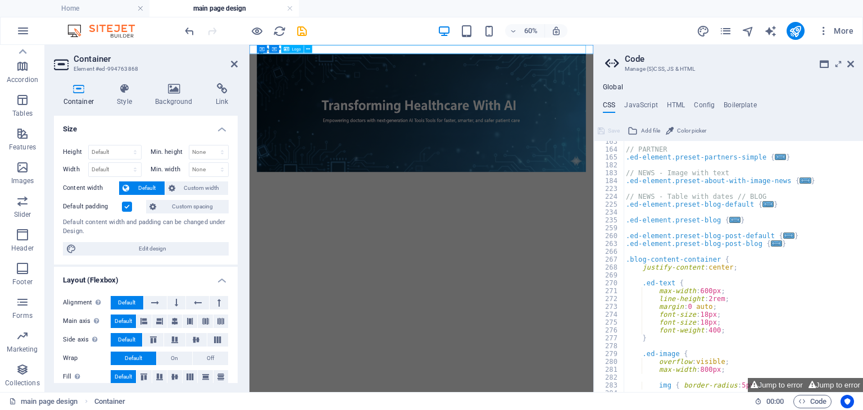
click at [591, 52] on div at bounding box center [536, 52] width 548 height 15
click at [309, 49] on icon at bounding box center [308, 49] width 4 height 7
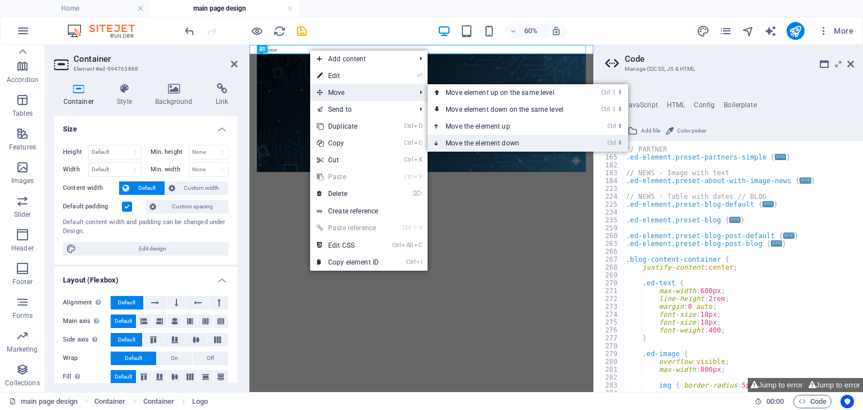
click at [466, 142] on link "Ctrl ⬇ Move the element down" at bounding box center [507, 143] width 158 height 17
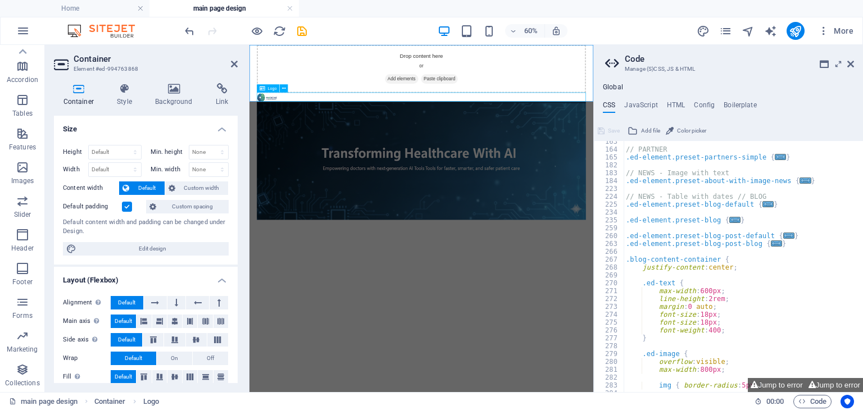
click at [284, 131] on div at bounding box center [536, 132] width 548 height 15
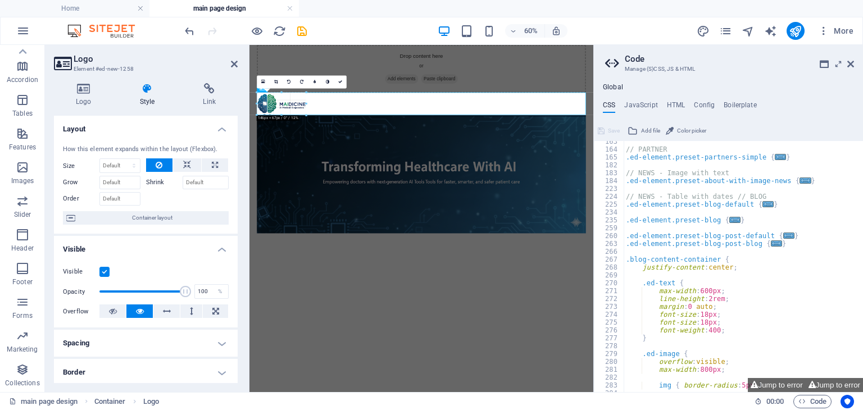
drag, startPoint x: 277, startPoint y: 101, endPoint x: 92, endPoint y: 130, distance: 187.2
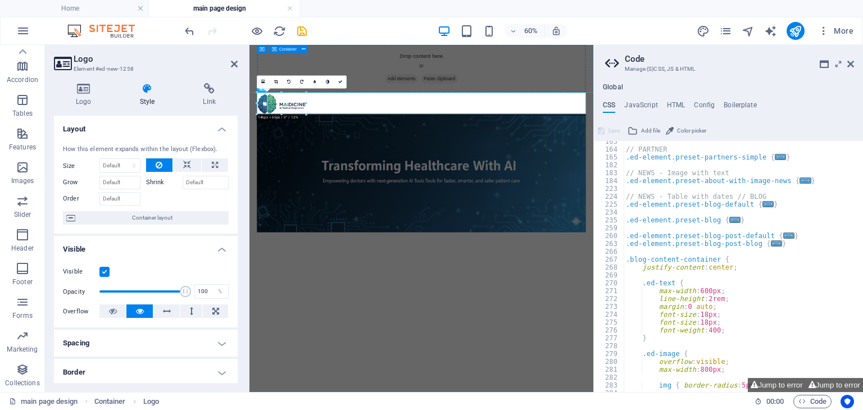
click at [545, 68] on div "Drop content here or Add elements Paste clipboard" at bounding box center [536, 85] width 548 height 80
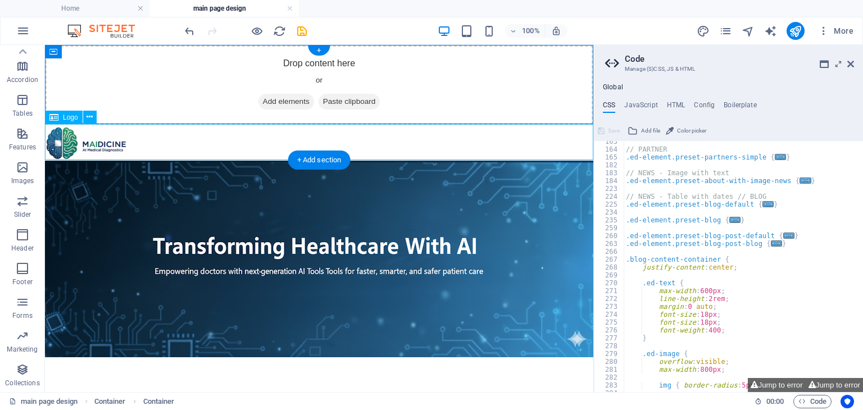
click at [90, 142] on div at bounding box center [319, 143] width 548 height 36
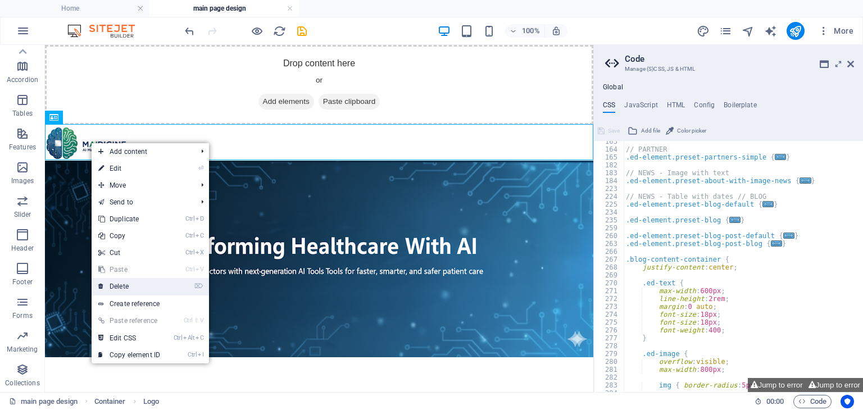
click at [137, 286] on link "⌦ Delete" at bounding box center [129, 286] width 75 height 17
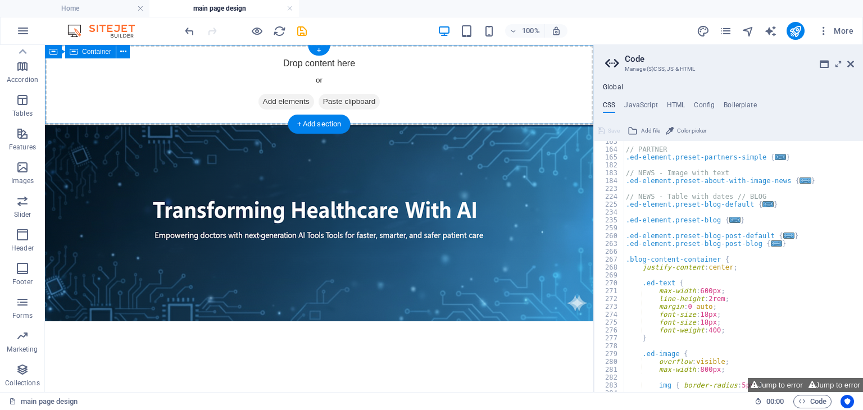
click at [283, 100] on span "Add elements" at bounding box center [286, 102] width 56 height 16
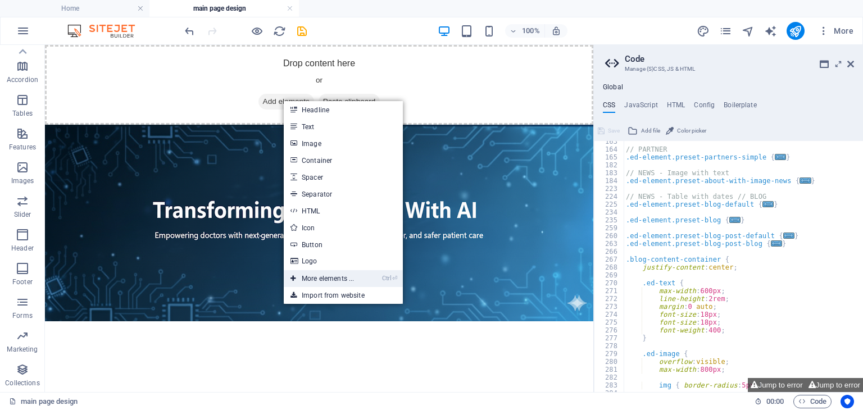
click at [364, 275] on li "Ctrl ⏎ More elements ..." at bounding box center [343, 278] width 119 height 17
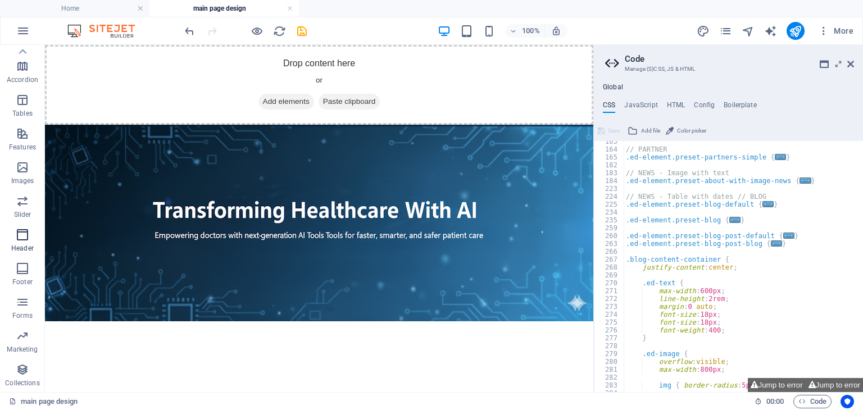
click at [23, 239] on icon "button" at bounding box center [22, 234] width 13 height 13
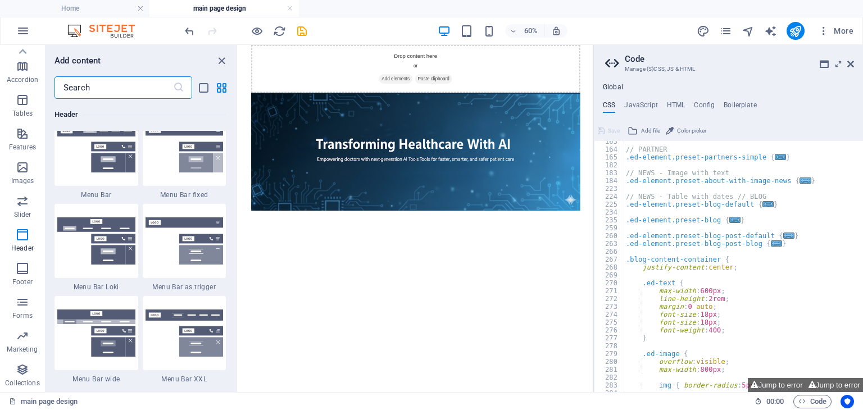
scroll to position [6933, 0]
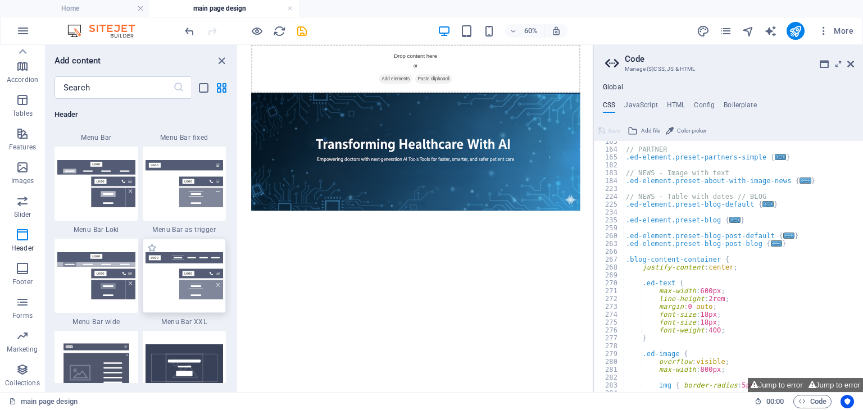
click at [193, 277] on img at bounding box center [184, 275] width 78 height 47
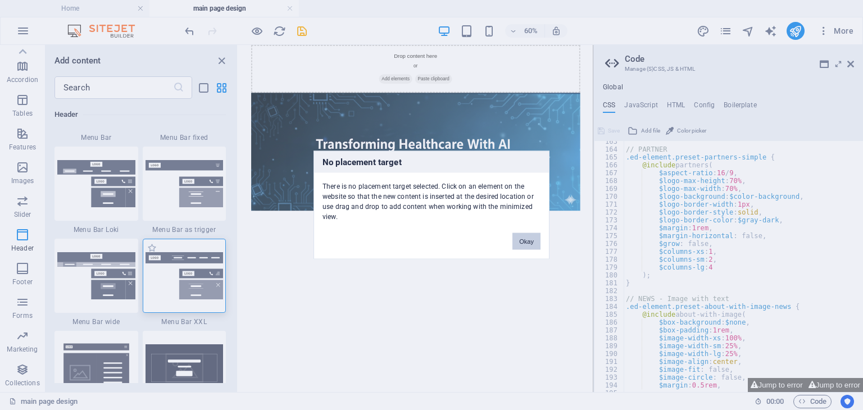
scroll to position [733, 0]
click at [193, 277] on div "No placement target There is no placement target selected. Click on an element …" at bounding box center [431, 205] width 863 height 410
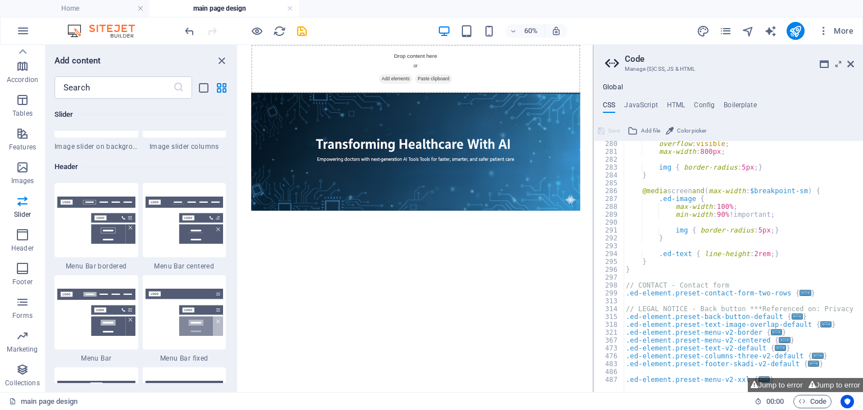
scroll to position [6709, 0]
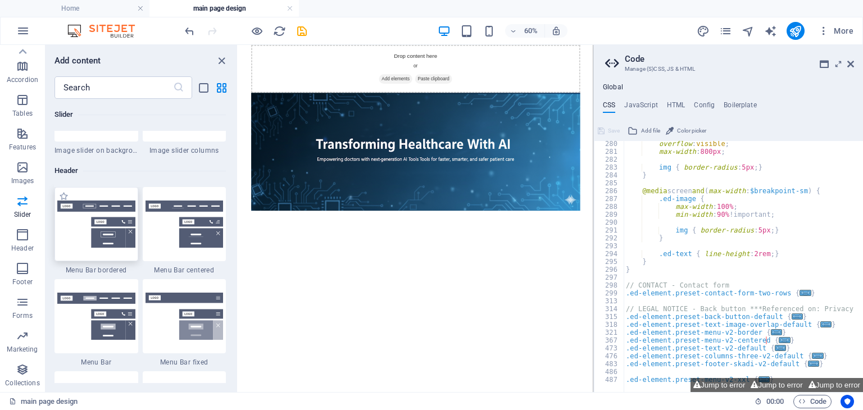
click at [94, 227] on img at bounding box center [96, 224] width 78 height 47
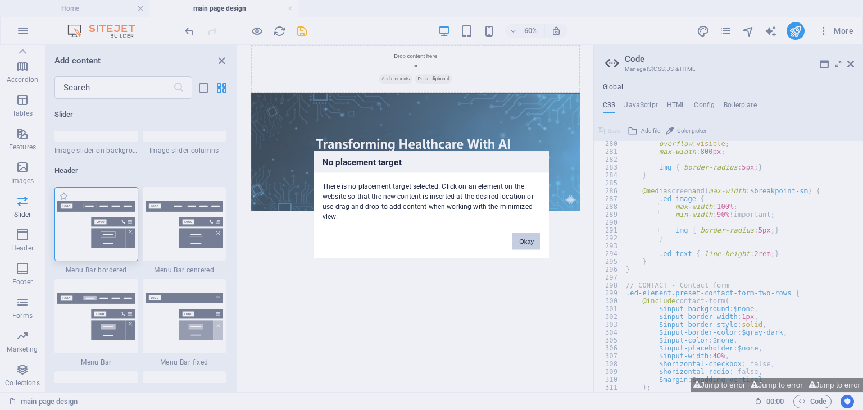
scroll to position [725, 0]
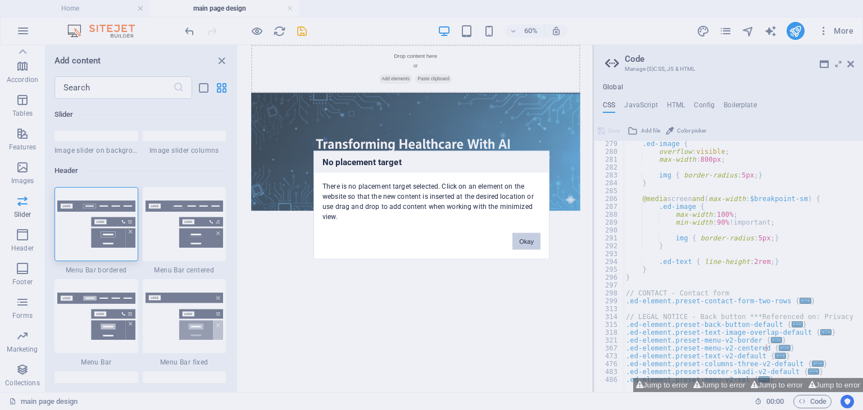
click at [532, 241] on button "Okay" at bounding box center [526, 241] width 28 height 17
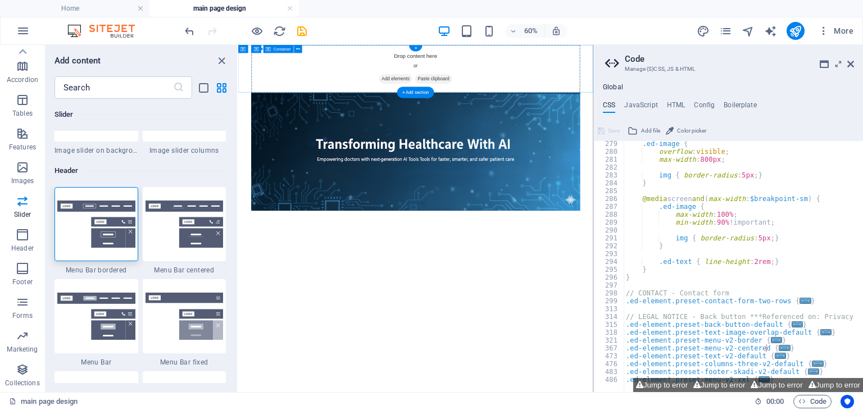
click at [496, 102] on span "Add elements" at bounding box center [501, 102] width 56 height 16
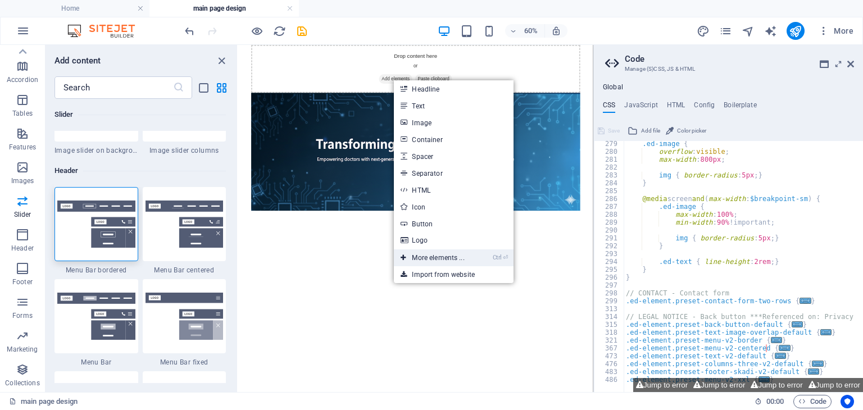
click at [458, 254] on link "Ctrl ⏎ More elements ..." at bounding box center [432, 257] width 77 height 17
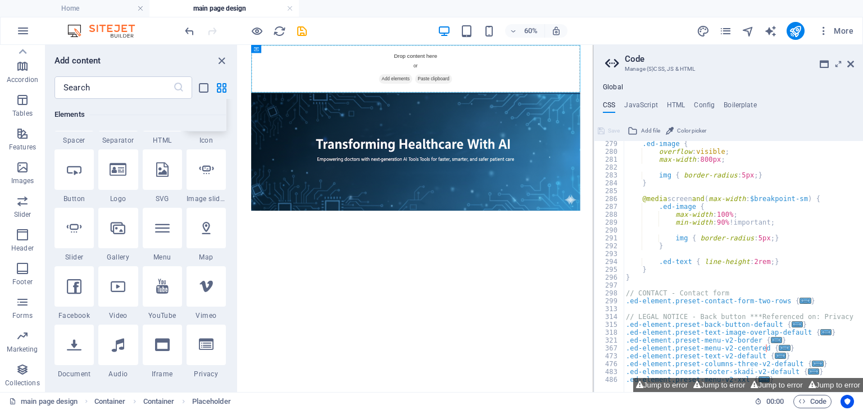
scroll to position [232, 0]
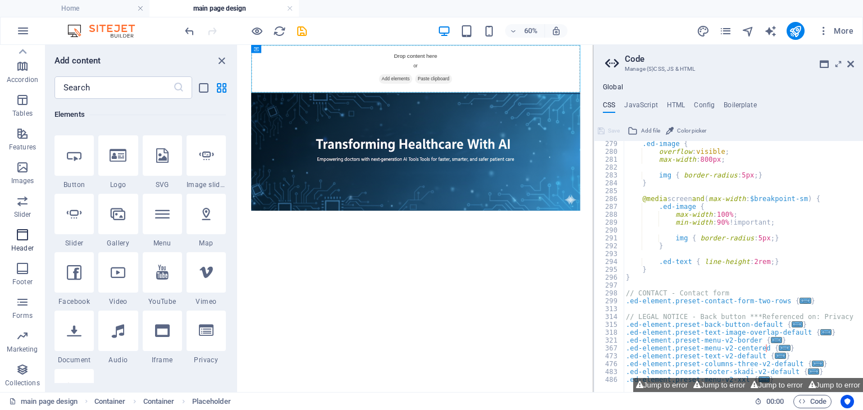
click at [22, 243] on span "Header" at bounding box center [22, 241] width 45 height 27
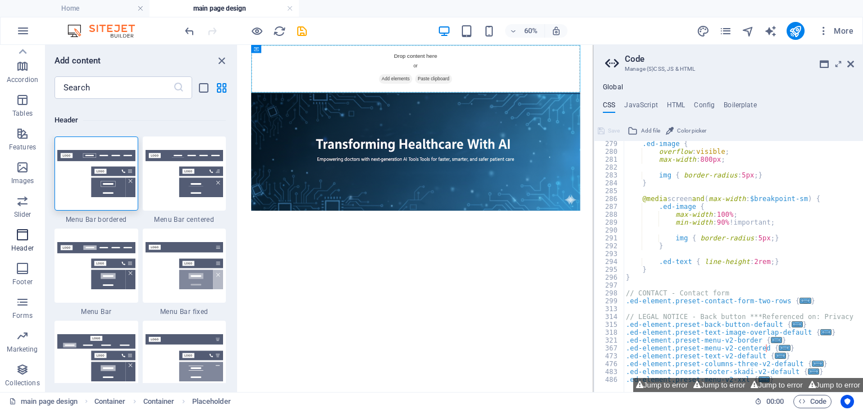
scroll to position [6764, 0]
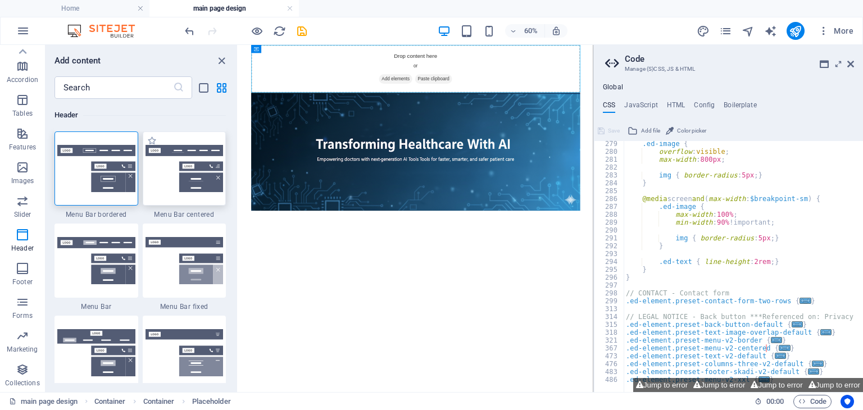
click at [194, 166] on img at bounding box center [184, 168] width 78 height 47
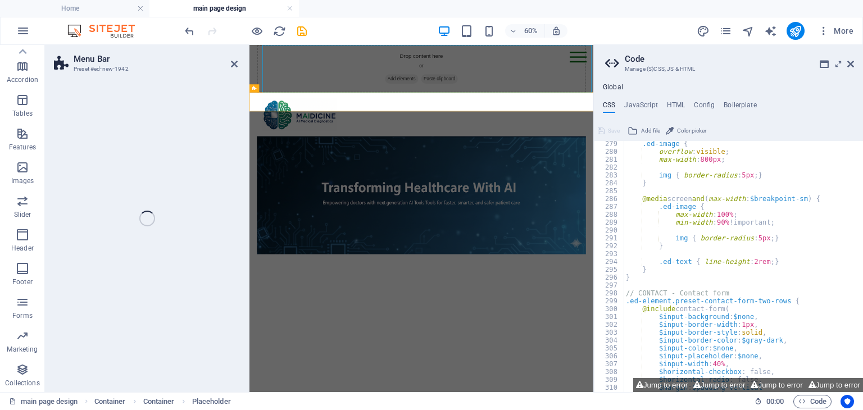
click at [194, 166] on div "Menu Bar Preset #ed-new-1942 Container HTML Container Placeholder Container Con…" at bounding box center [319, 218] width 548 height 347
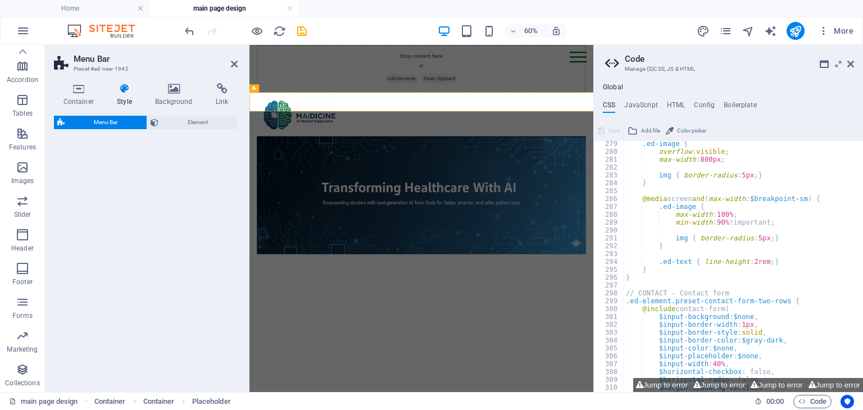
click at [194, 166] on div "Menu Bar Element" at bounding box center [146, 249] width 184 height 267
select select "rem"
select select "preset-menu-v2-centered"
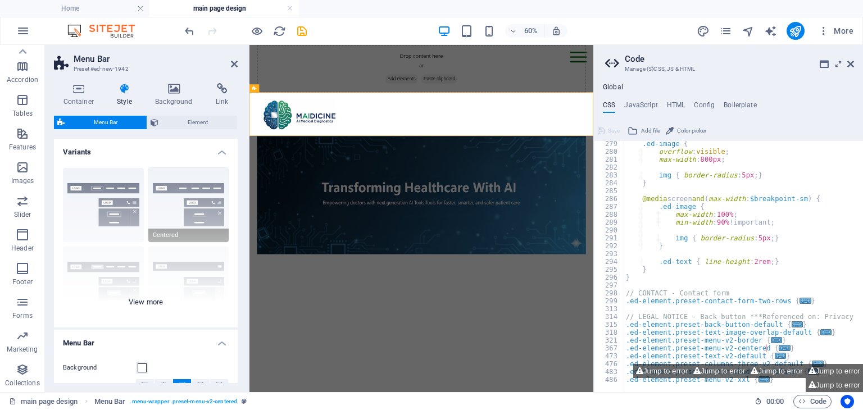
click at [197, 208] on div "Border Centered Default Fixed Loki Trigger Wide XXL" at bounding box center [146, 243] width 184 height 169
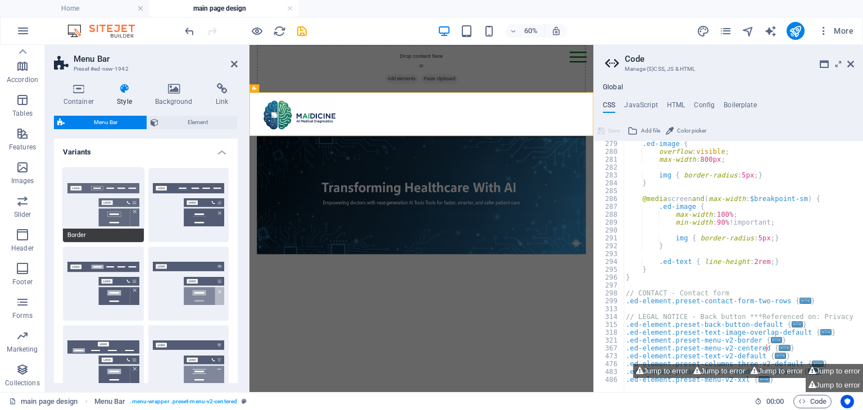
click at [108, 210] on button "Border" at bounding box center [103, 205] width 81 height 74
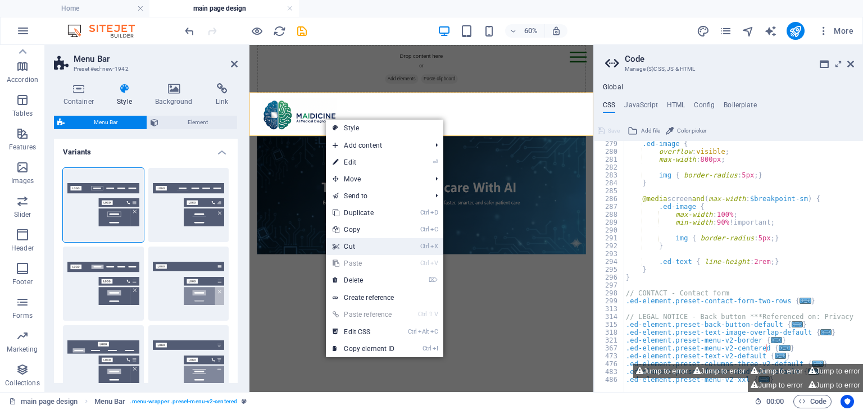
click at [380, 243] on link "Ctrl X Cut" at bounding box center [363, 246] width 75 height 17
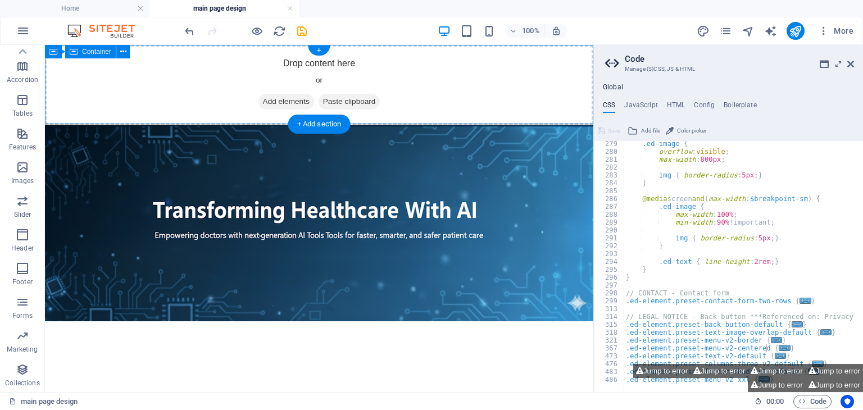
click at [285, 102] on span "Add elements" at bounding box center [286, 102] width 56 height 16
click at [261, 96] on span "Add elements" at bounding box center [286, 102] width 56 height 16
click at [210, 81] on div "Drop content here or Add elements Paste clipboard" at bounding box center [319, 85] width 548 height 80
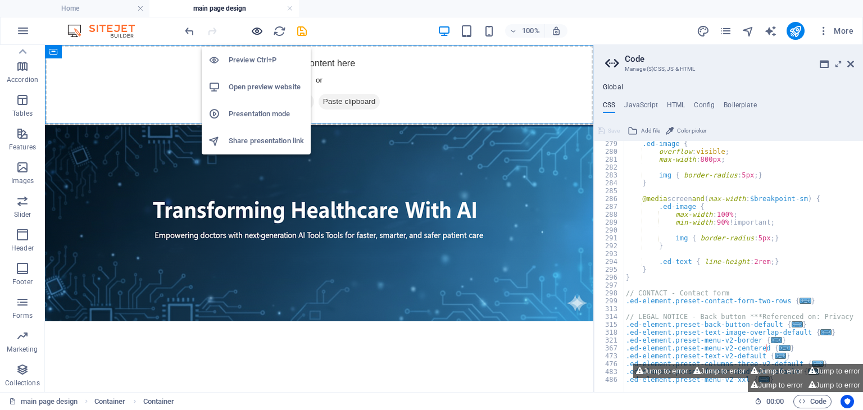
click at [256, 28] on icon "button" at bounding box center [257, 31] width 13 height 13
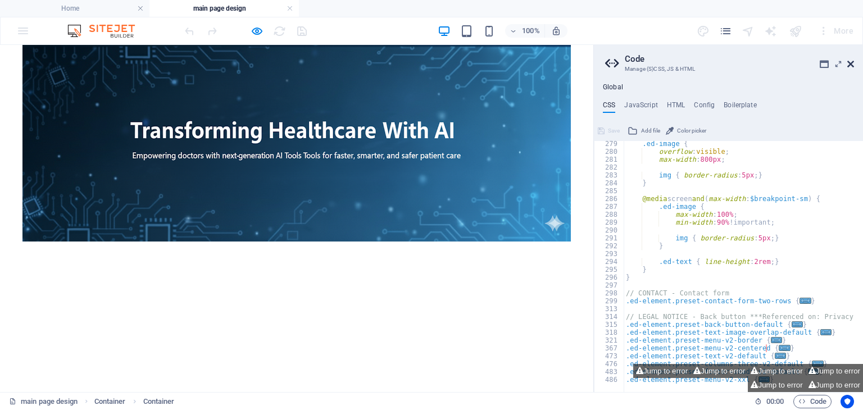
click at [848, 60] on icon at bounding box center [850, 64] width 7 height 9
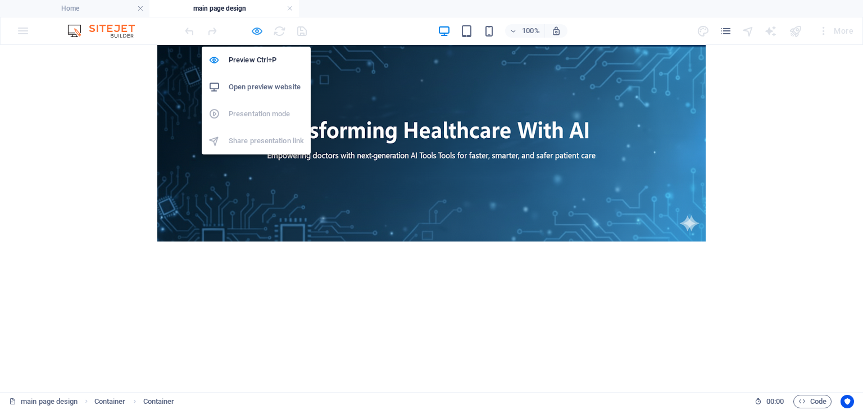
click at [252, 28] on icon "button" at bounding box center [257, 31] width 13 height 13
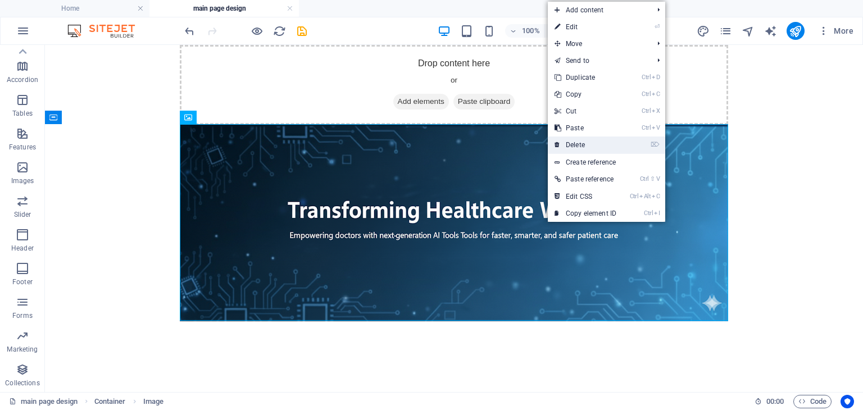
click at [598, 143] on link "⌦ Delete" at bounding box center [585, 145] width 75 height 17
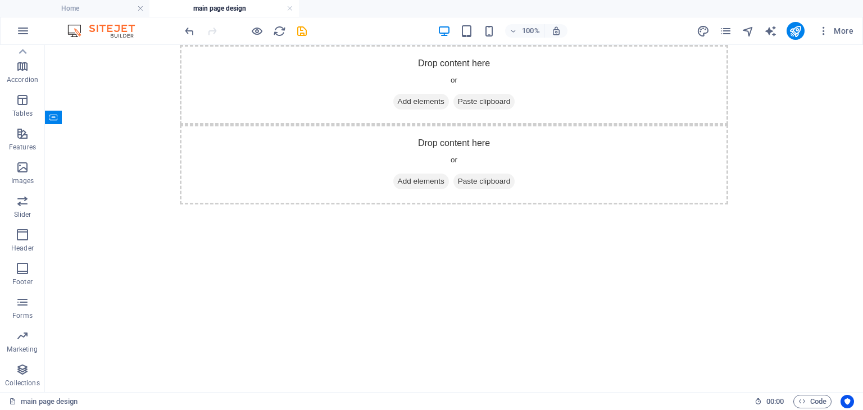
click at [732, 204] on html "Skip to main content Drop content here or Add elements Paste clipboard Drop con…" at bounding box center [454, 125] width 818 height 160
